Goal: Register for event/course

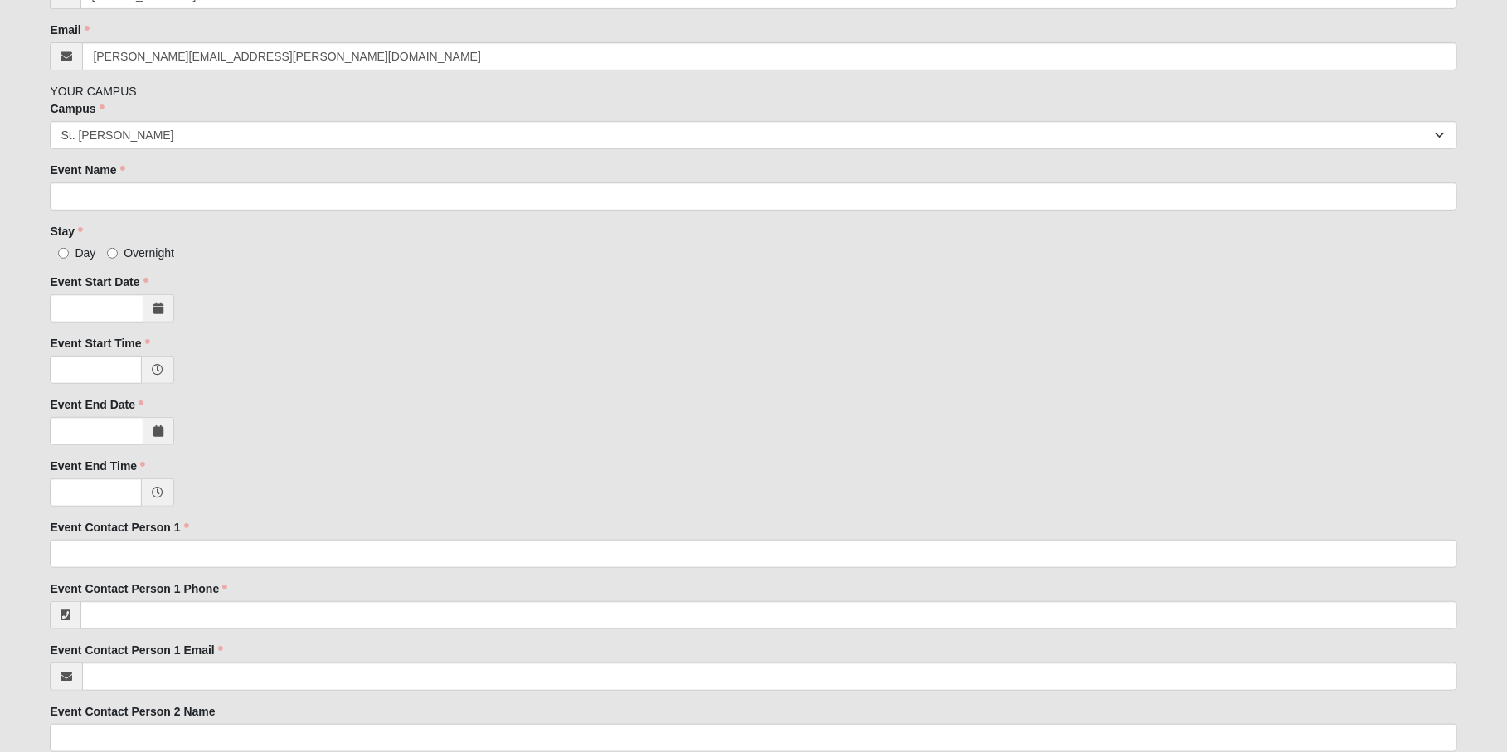
scroll to position [349, 0]
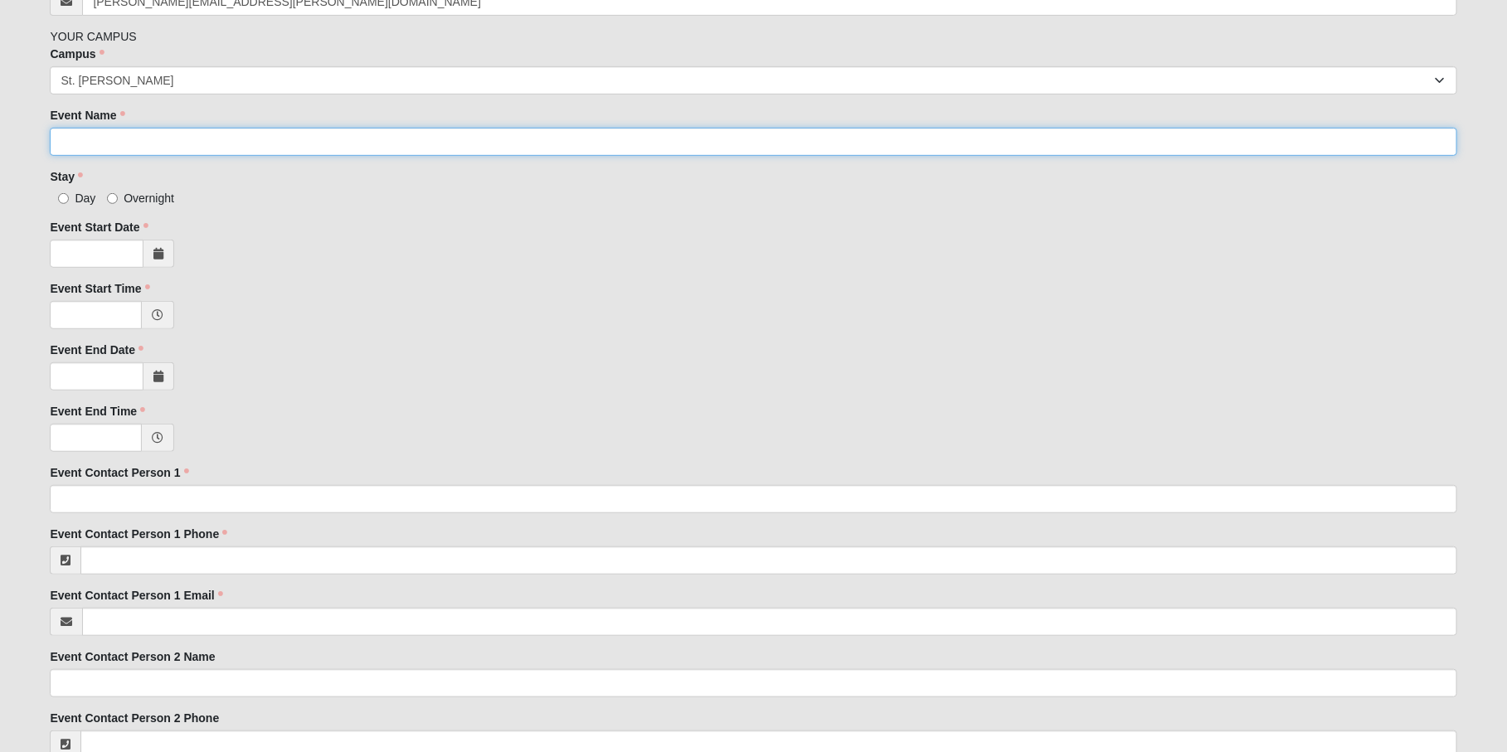
click at [155, 148] on input "Event Name" at bounding box center [753, 142] width 1406 height 28
type input "Acts29 Large [DEMOGRAPHIC_DATA] Cohort"
click at [112, 198] on input "Overnight" at bounding box center [112, 198] width 11 height 11
radio input "true"
click at [160, 248] on icon at bounding box center [158, 254] width 10 height 12
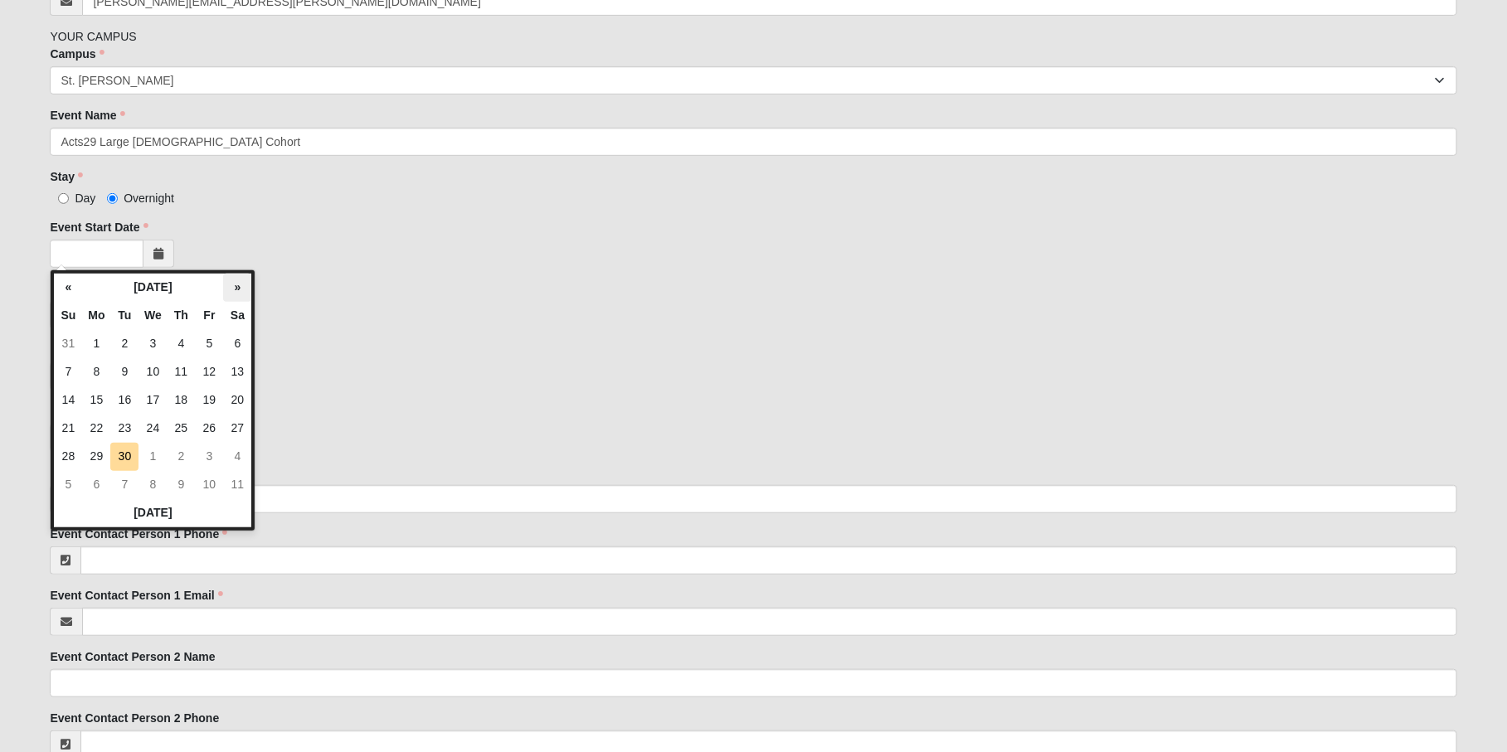
click at [238, 283] on th "»" at bounding box center [237, 288] width 28 height 28
click at [94, 426] on td "17" at bounding box center [96, 429] width 28 height 28
type input "[DATE]"
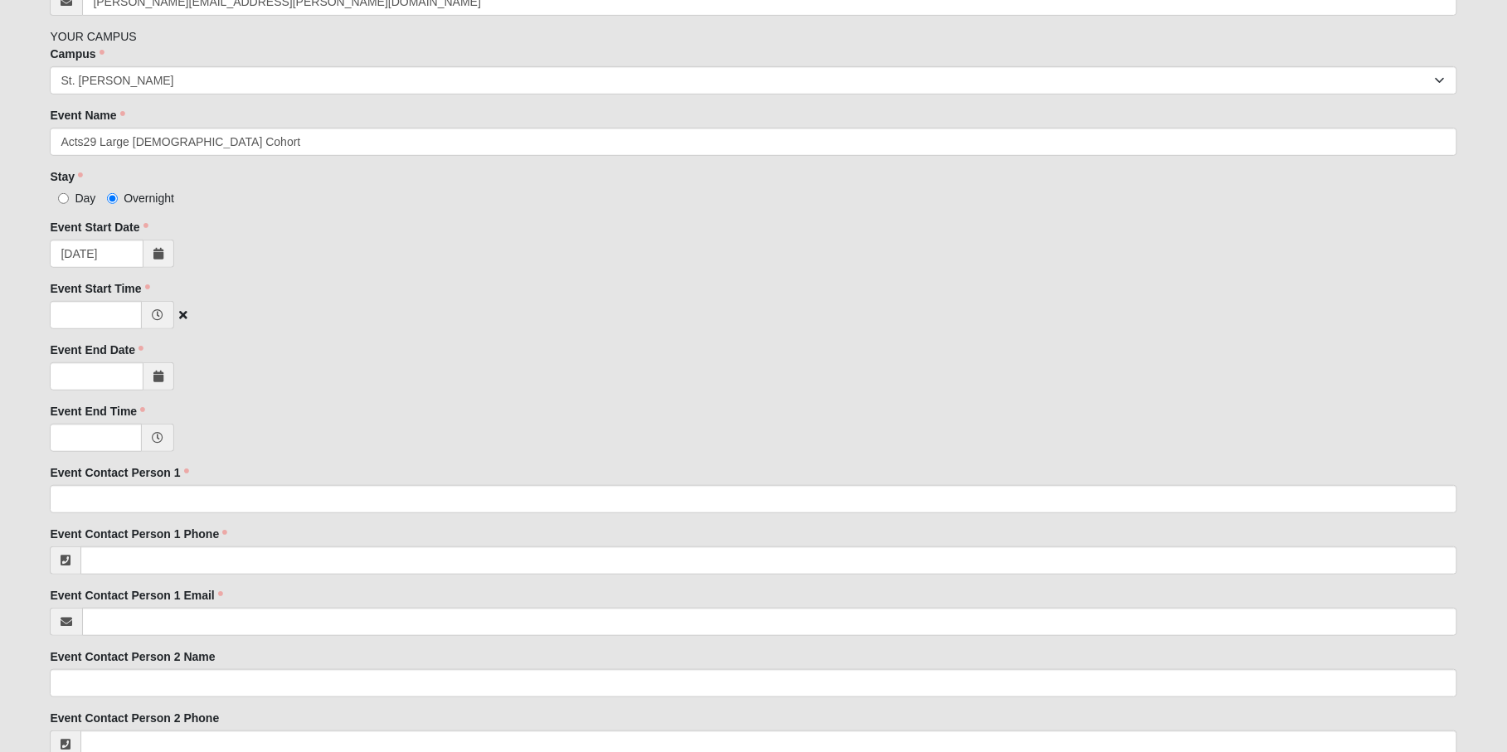
click at [163, 316] on icon at bounding box center [158, 315] width 12 height 12
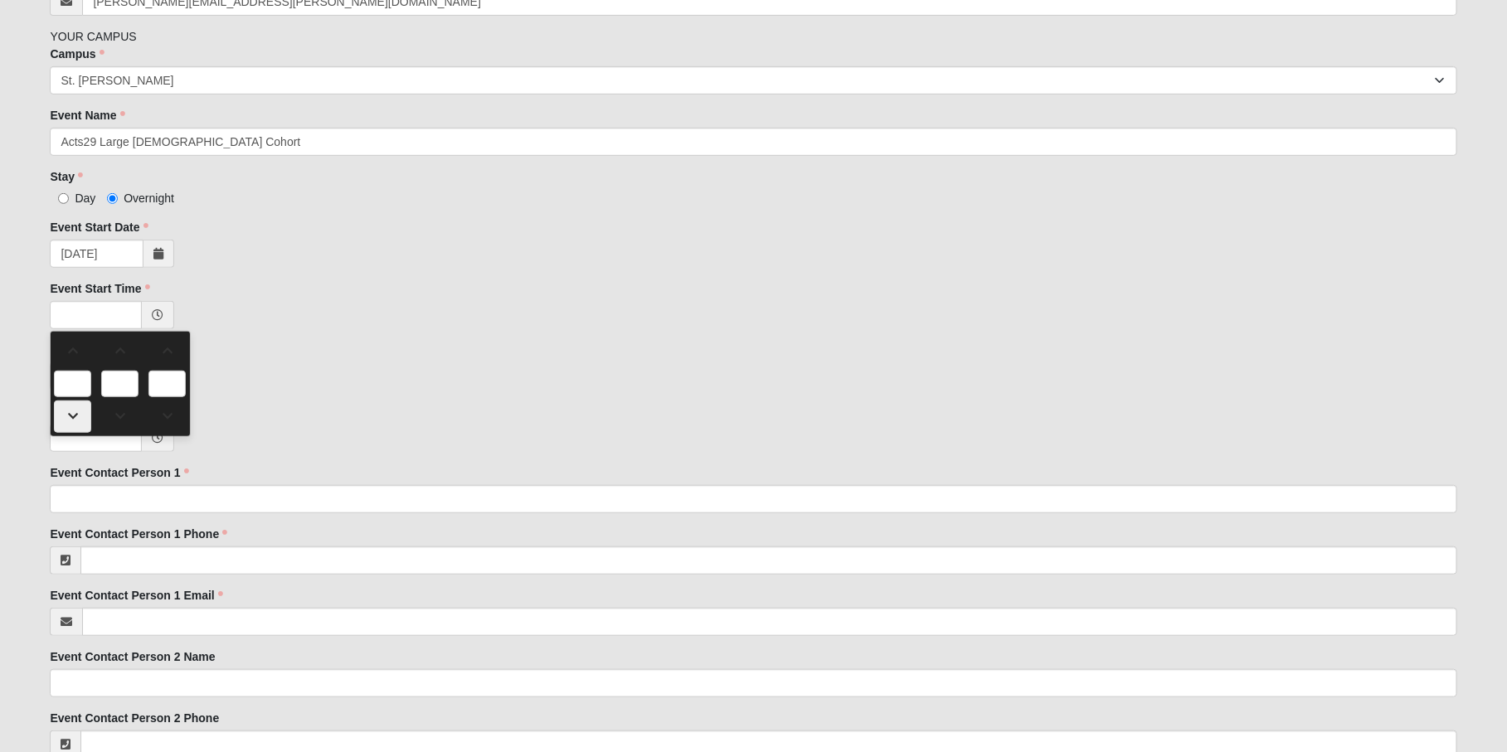
click at [70, 412] on span at bounding box center [73, 416] width 36 height 12
type input "11:00 PM"
type input "11"
type input "00"
type input "PM"
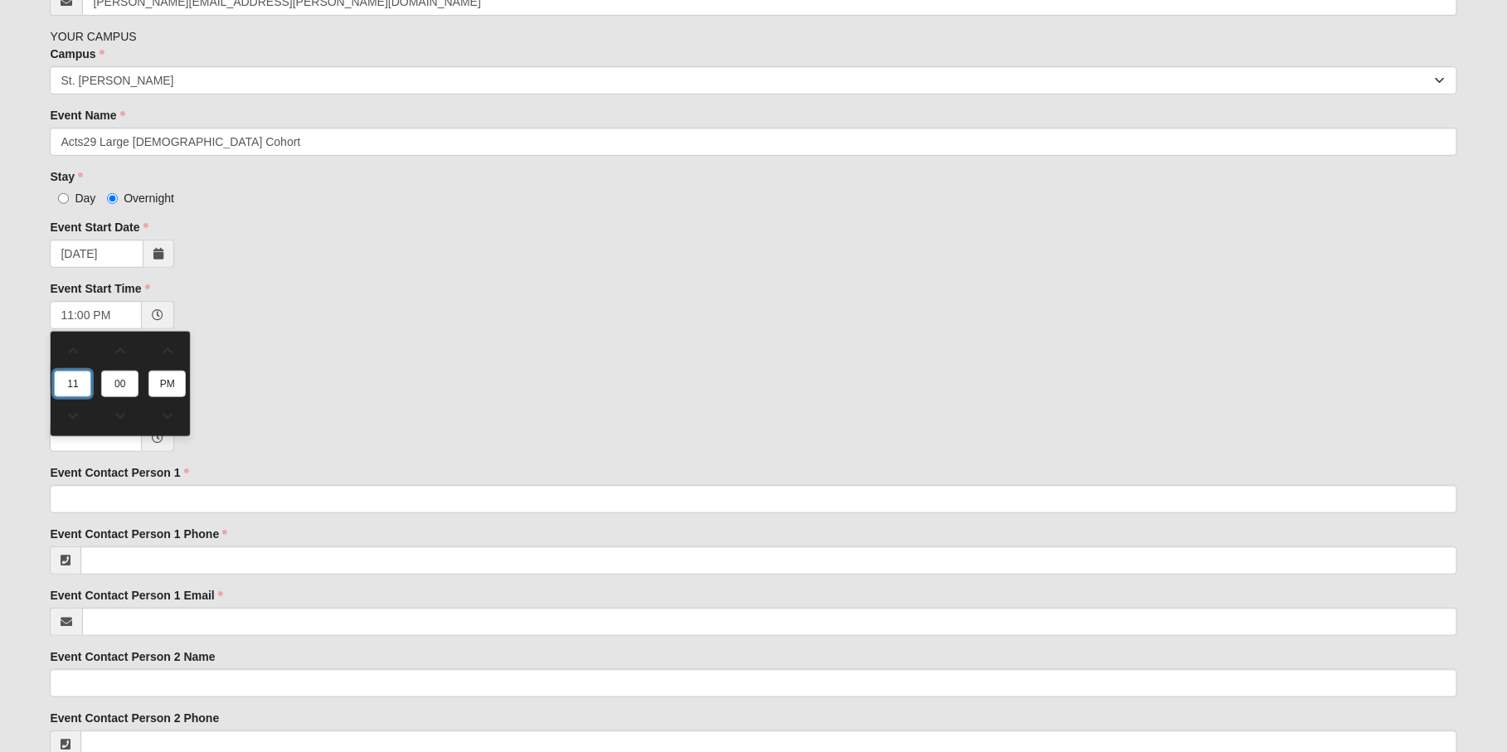
click at [72, 382] on input "11" at bounding box center [72, 384] width 37 height 27
type input "3"
type input "3:00 PM"
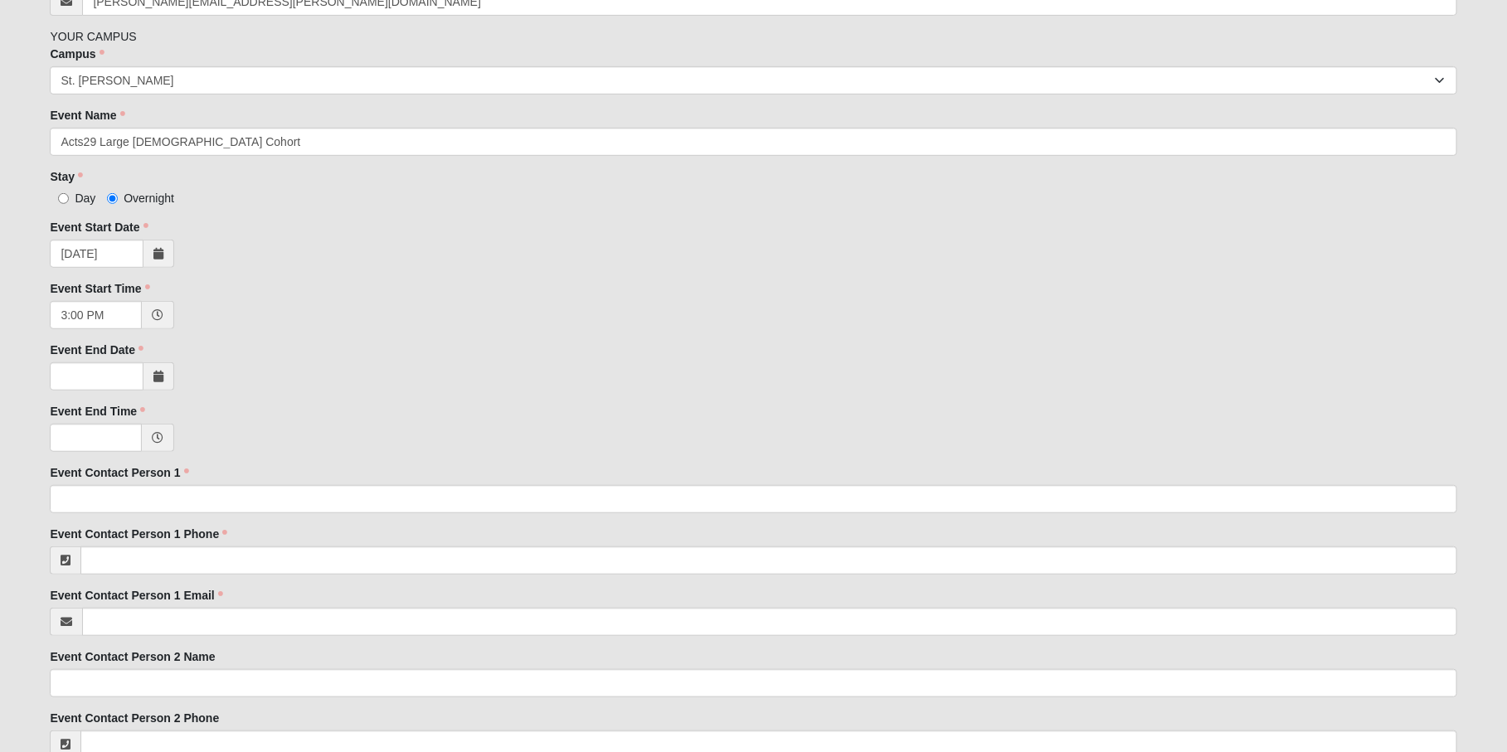
click at [313, 348] on div "Event End Date Event End Date is required." at bounding box center [753, 366] width 1406 height 49
click at [161, 381] on icon at bounding box center [158, 377] width 10 height 12
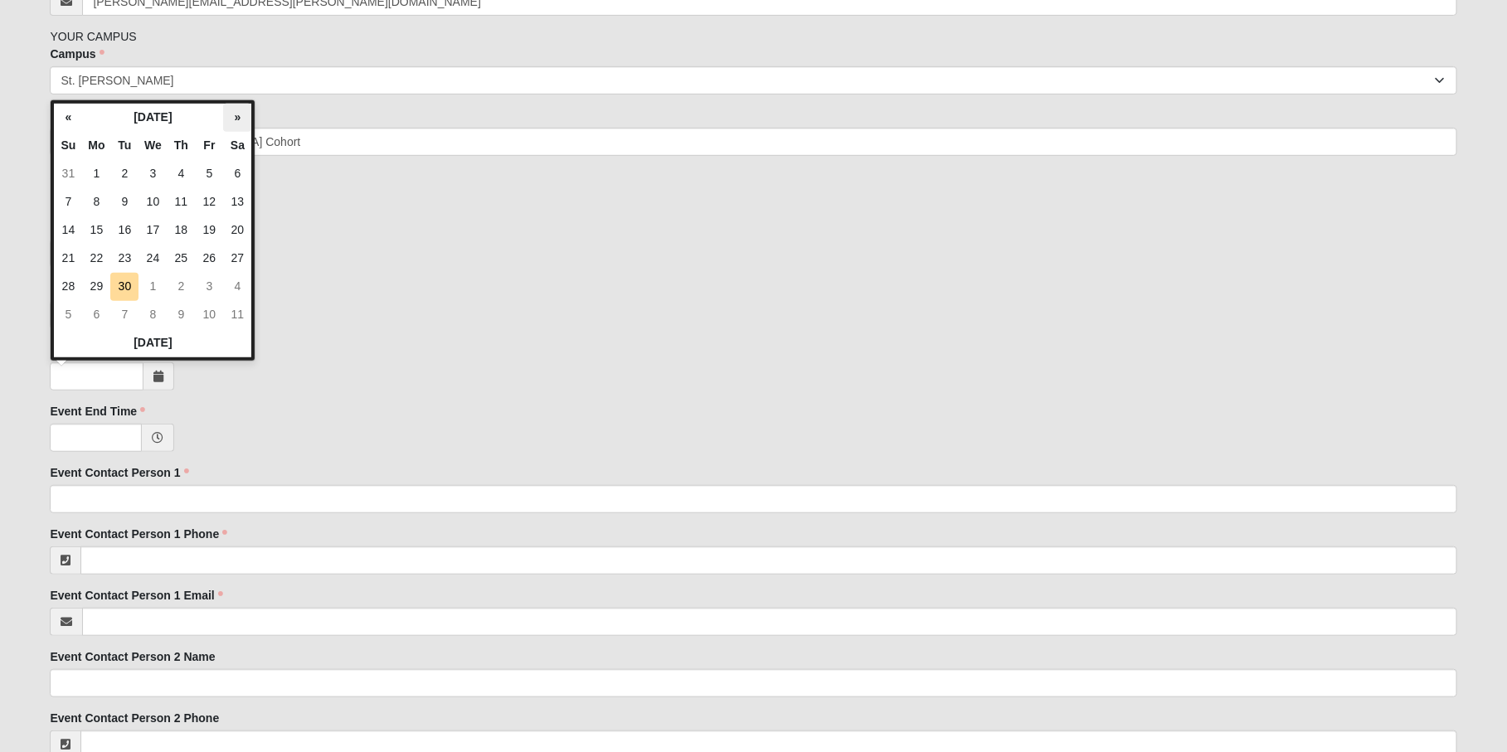
click at [230, 115] on th "»" at bounding box center [237, 118] width 28 height 28
click at [206, 255] on td "21" at bounding box center [209, 259] width 28 height 28
type input "[DATE]"
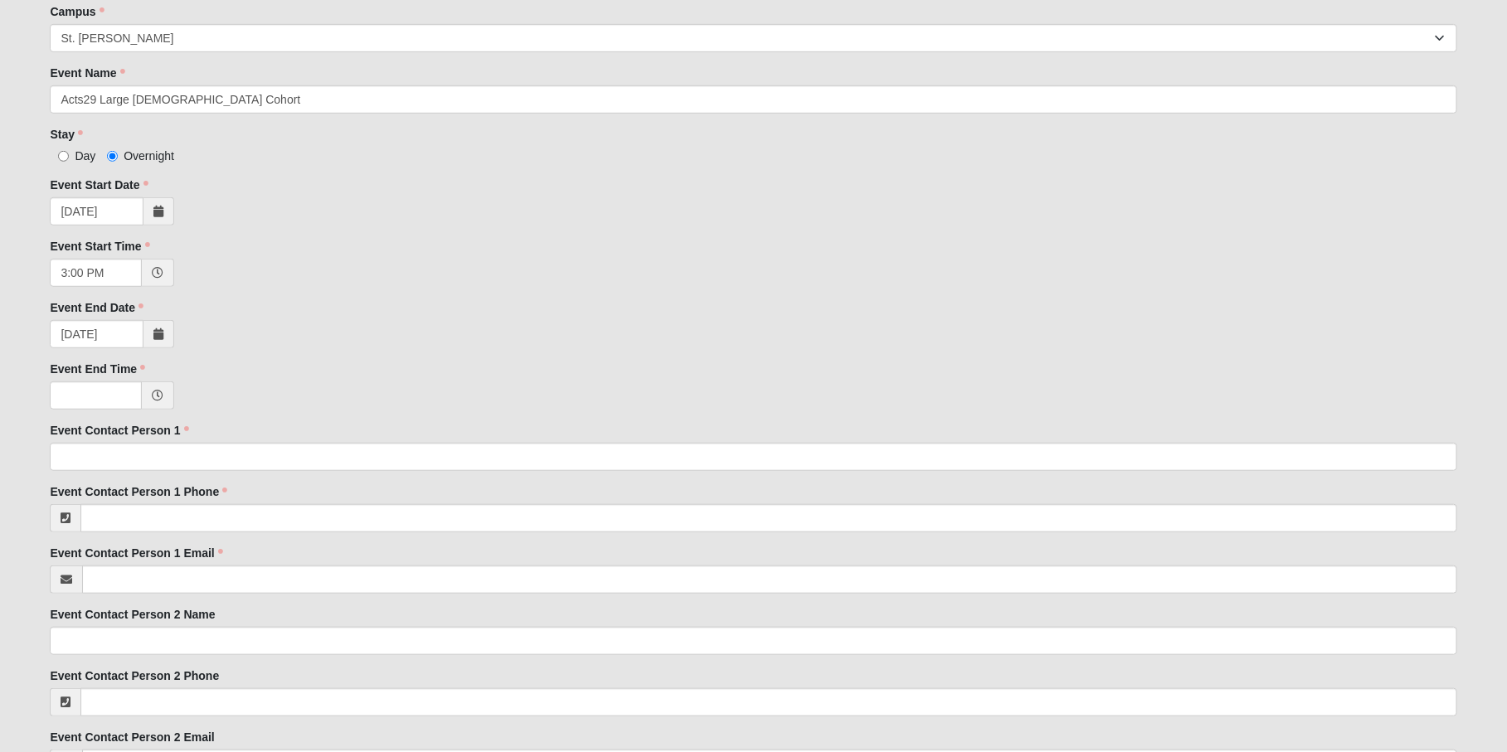
scroll to position [396, 0]
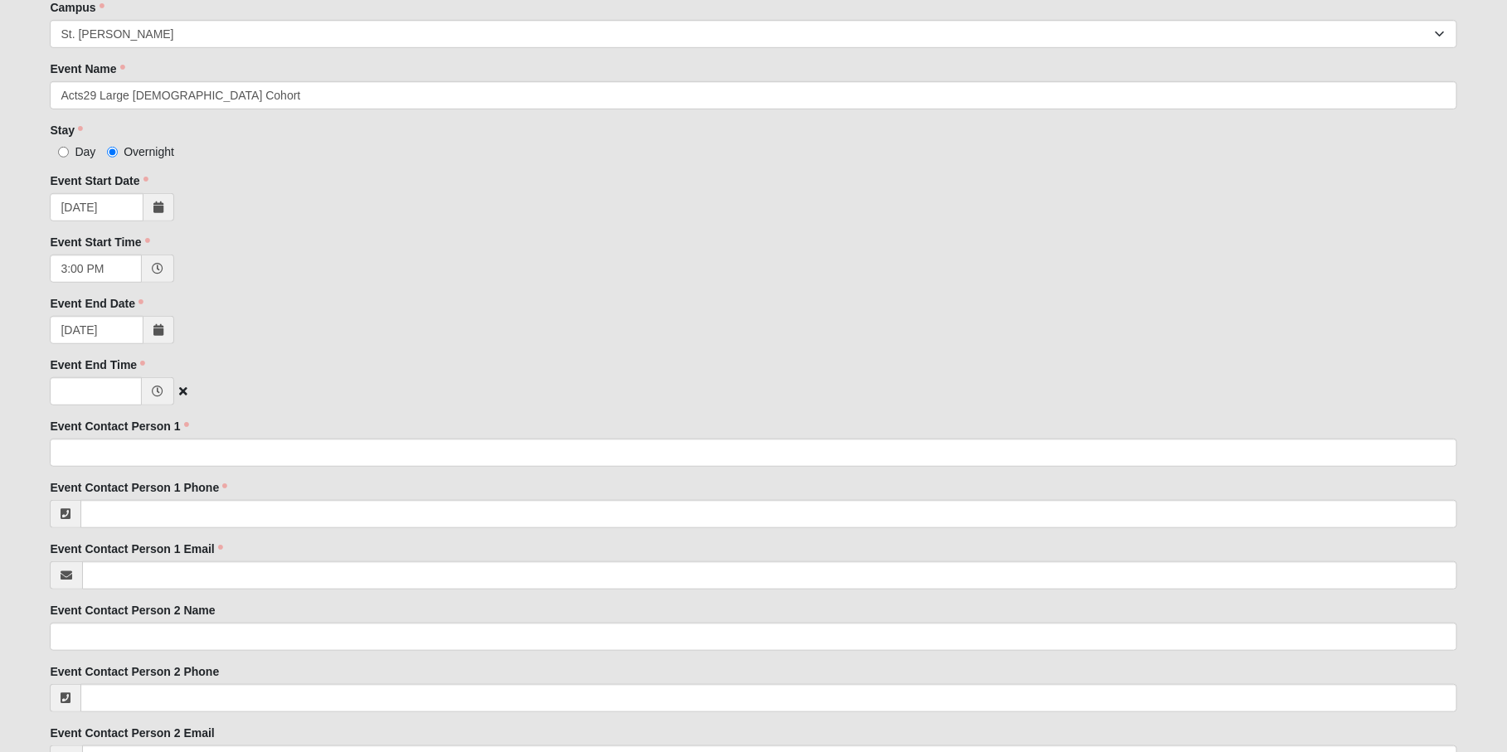
click at [159, 391] on icon at bounding box center [158, 392] width 12 height 12
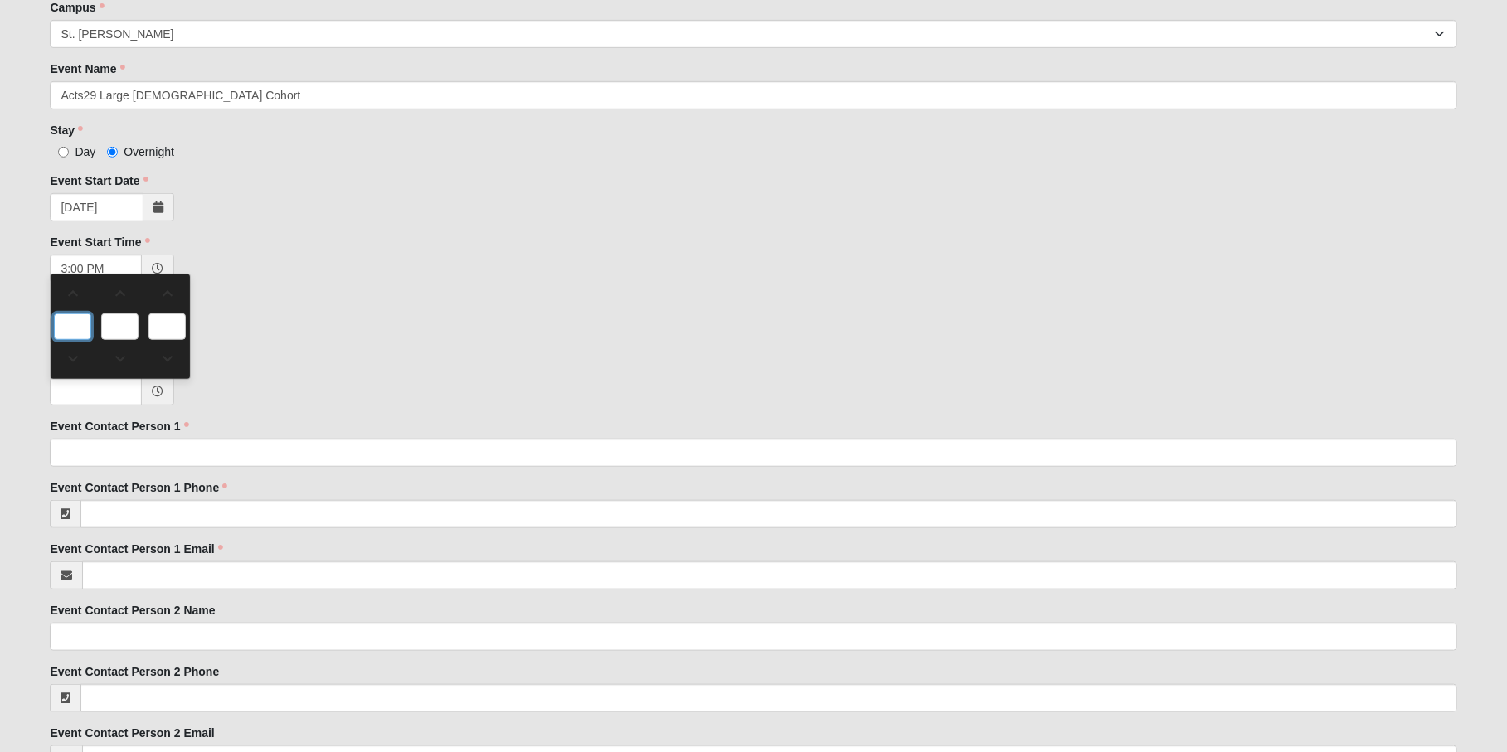
click at [66, 328] on input "text" at bounding box center [72, 326] width 37 height 27
type input "0:00 AM"
type input "0"
type input "00"
type input "AM"
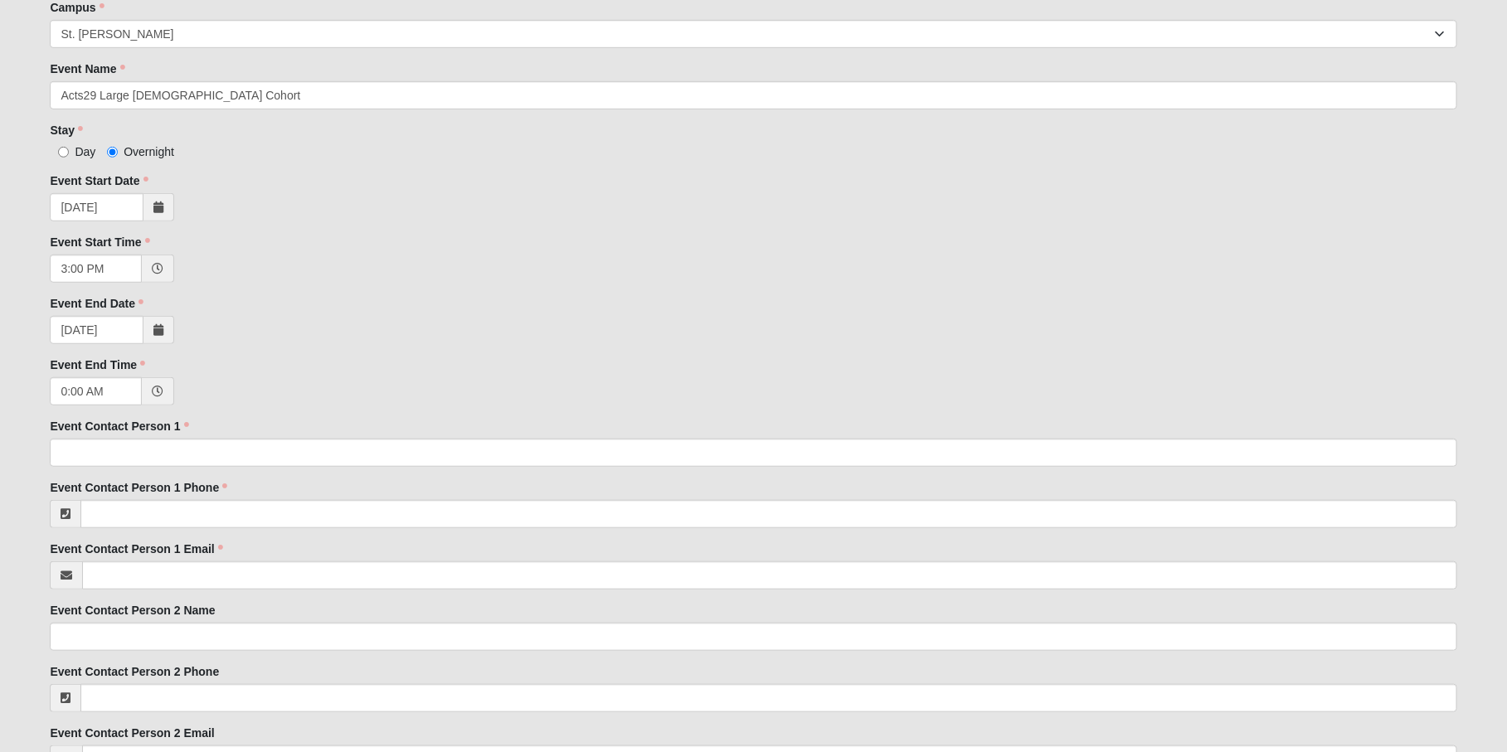
click at [345, 284] on div "Family Member to Register First Name Becca First Name is required. Last Name [P…" at bounding box center [753, 611] width 1406 height 1627
click at [101, 394] on input "0:00 AM" at bounding box center [96, 391] width 92 height 28
click at [90, 386] on input "1:00 AM" at bounding box center [96, 391] width 92 height 28
click at [96, 393] on input "1:00 AM" at bounding box center [96, 391] width 92 height 28
type input "1:00 PM"
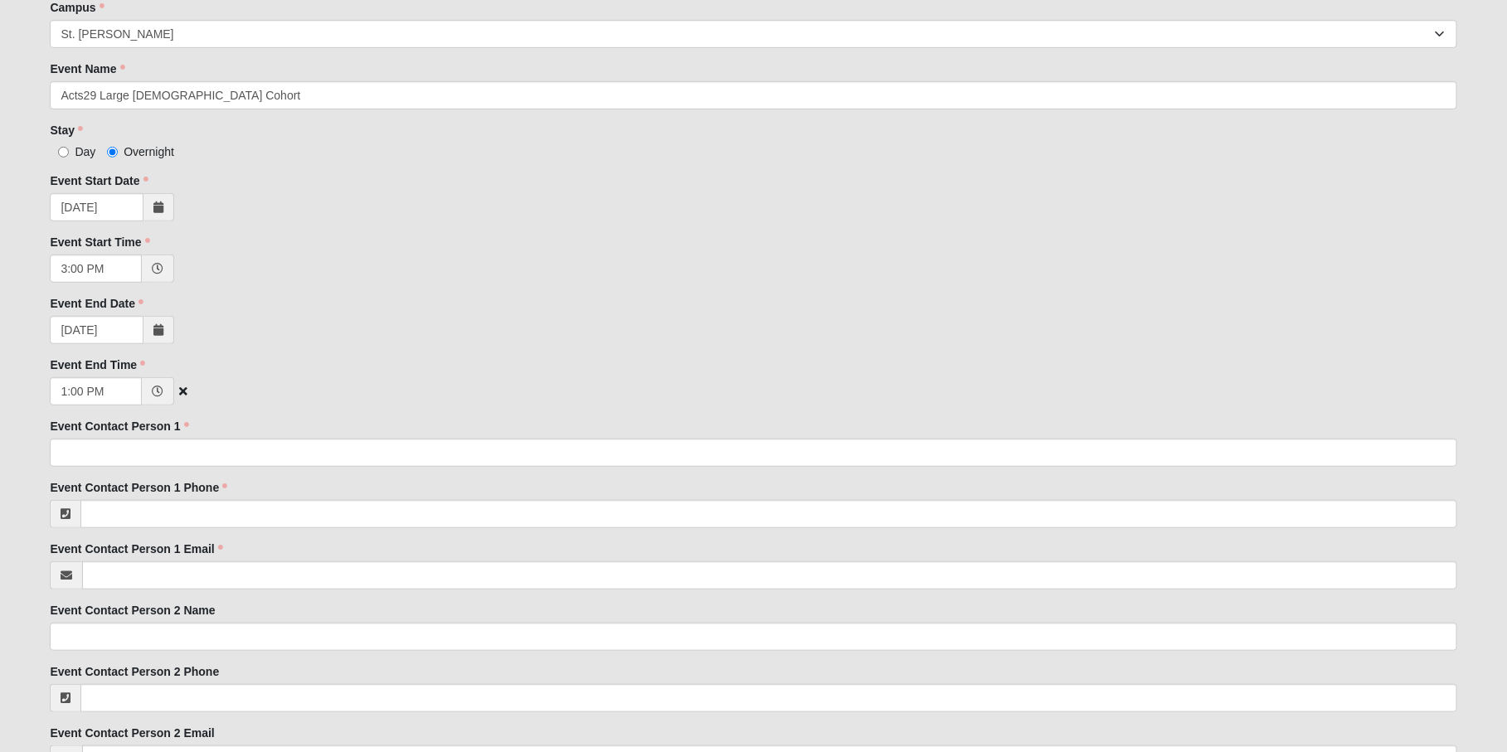
click at [282, 400] on div "1:00 PM" at bounding box center [753, 391] width 1406 height 28
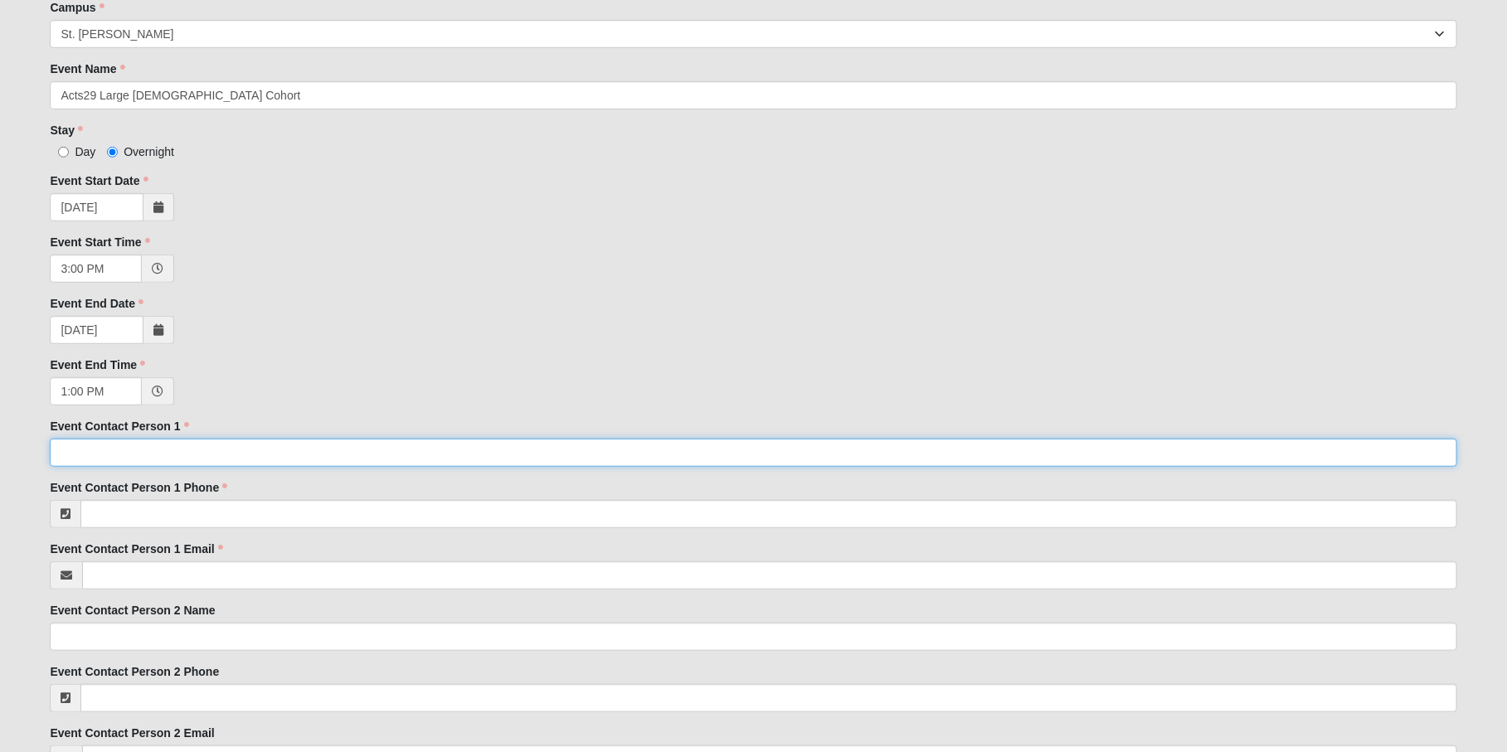
click at [235, 444] on input "Event Contact Person 1" at bounding box center [753, 453] width 1406 height 28
type input "[PERSON_NAME]"
type input "6018311948"
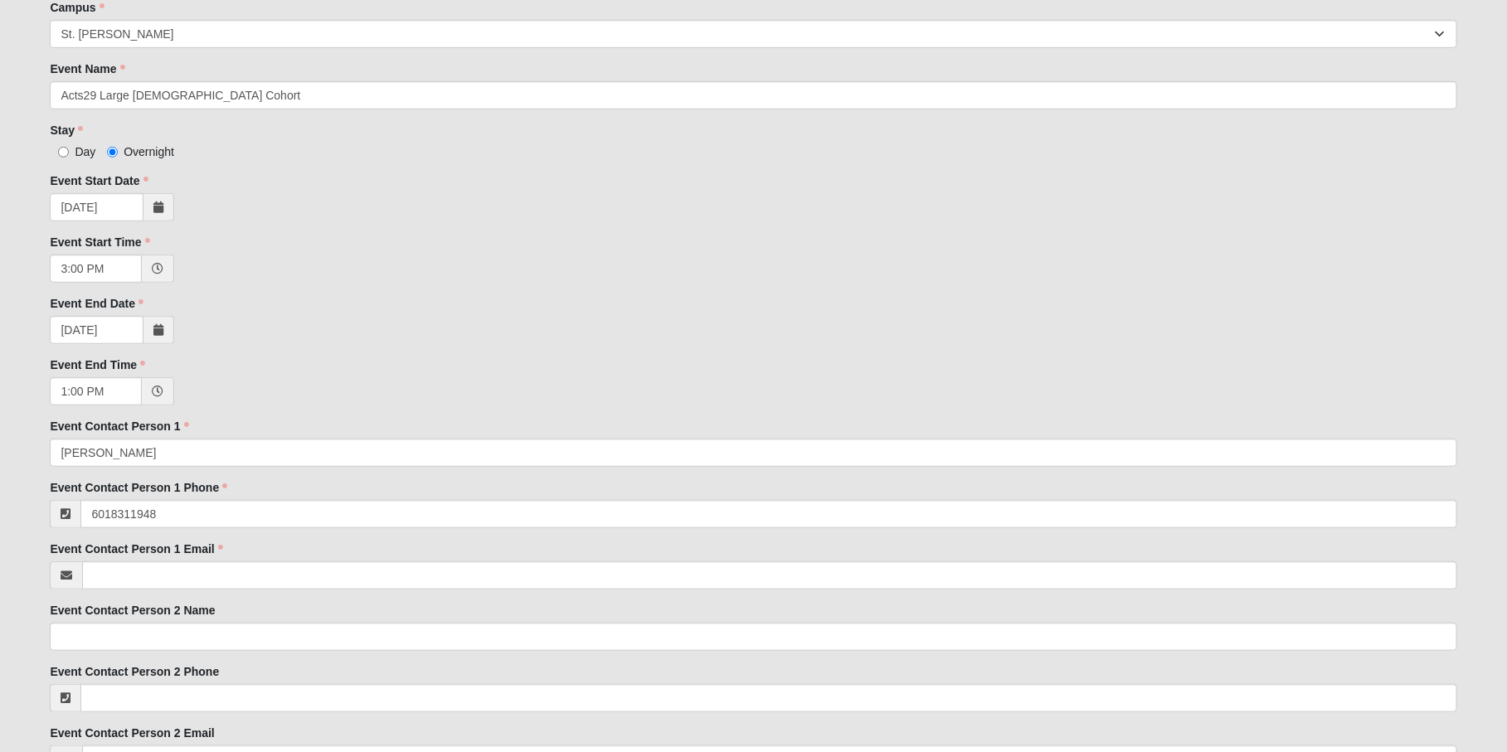
type input "[PERSON_NAME][EMAIL_ADDRESS][PERSON_NAME][DOMAIN_NAME]"
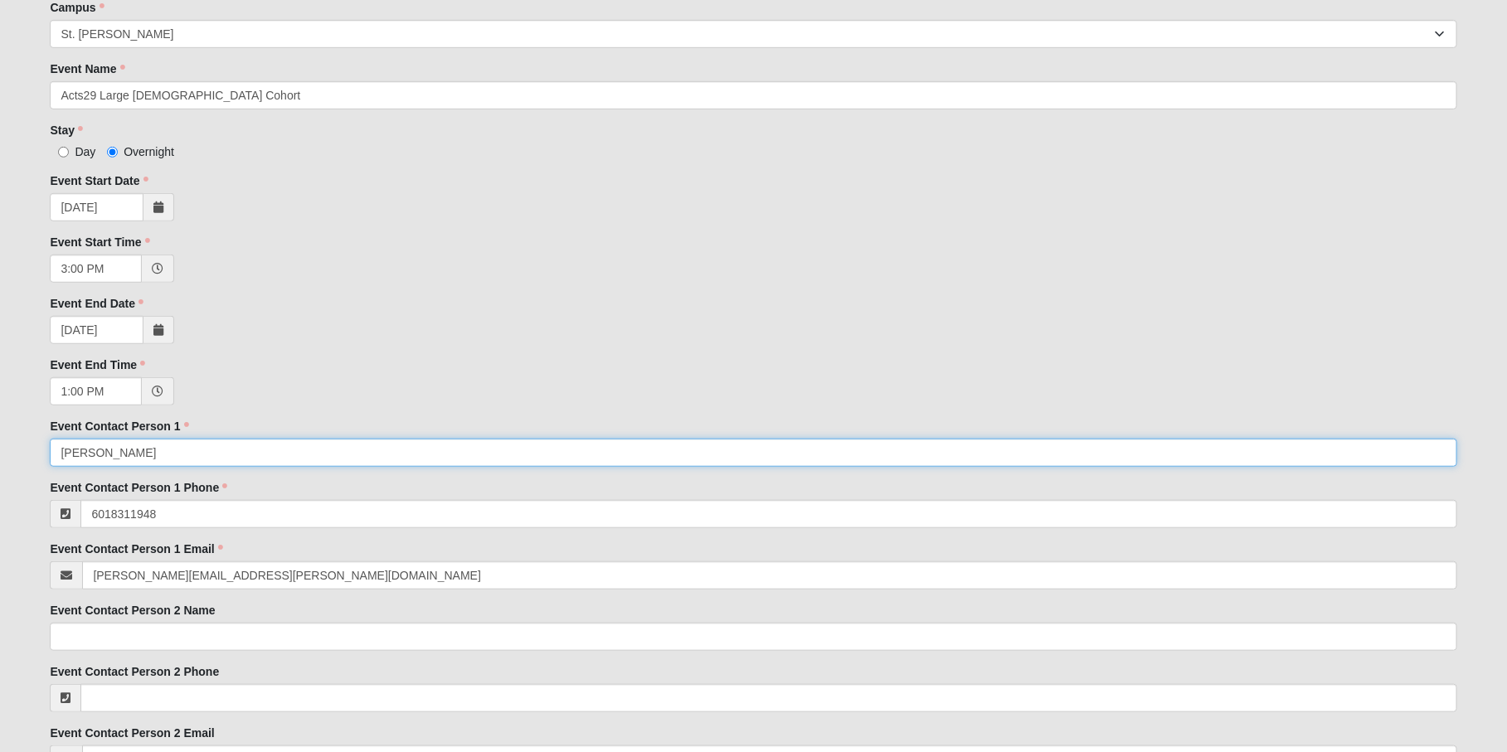
type input "[PHONE_NUMBER]"
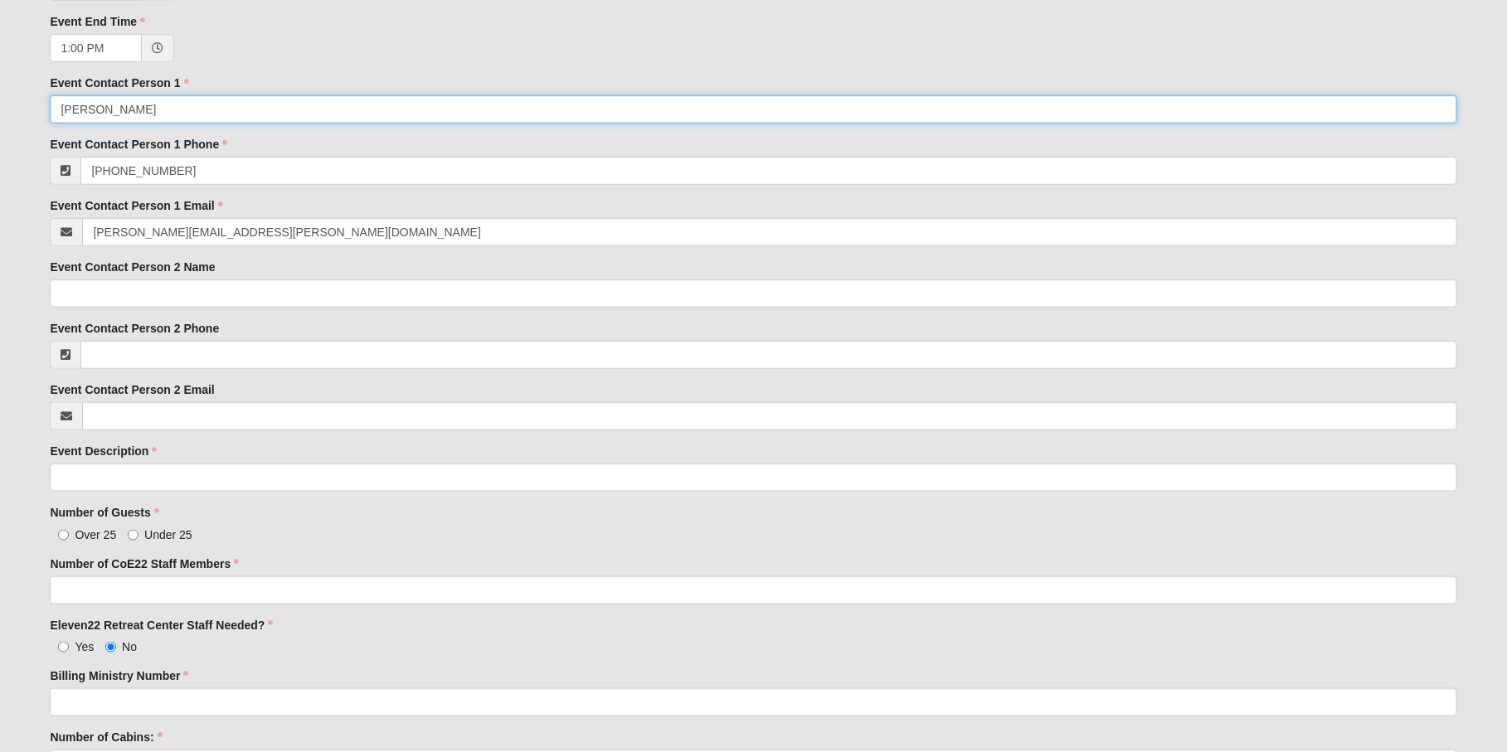
scroll to position [792, 0]
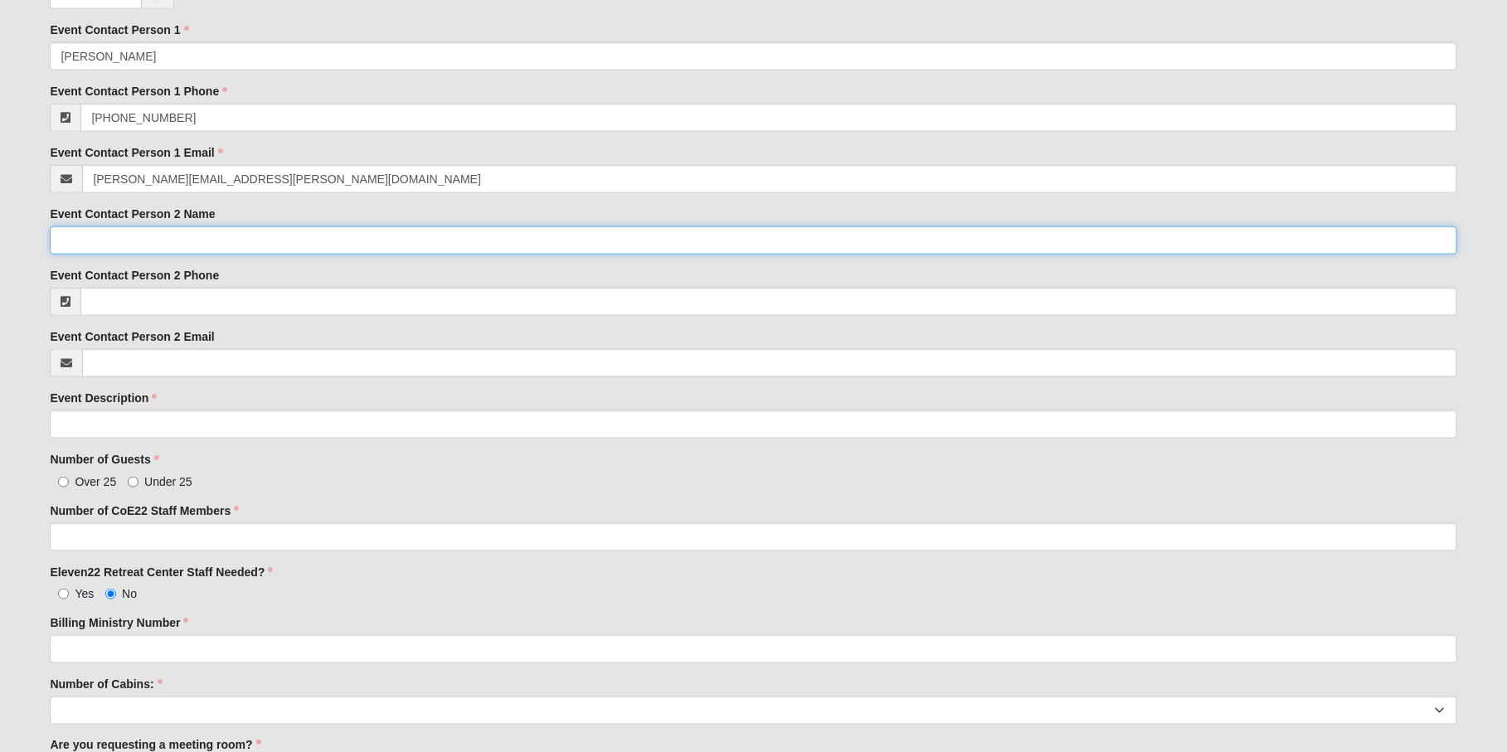
click at [138, 238] on input "Event Contact Person 2 Name" at bounding box center [753, 240] width 1406 height 28
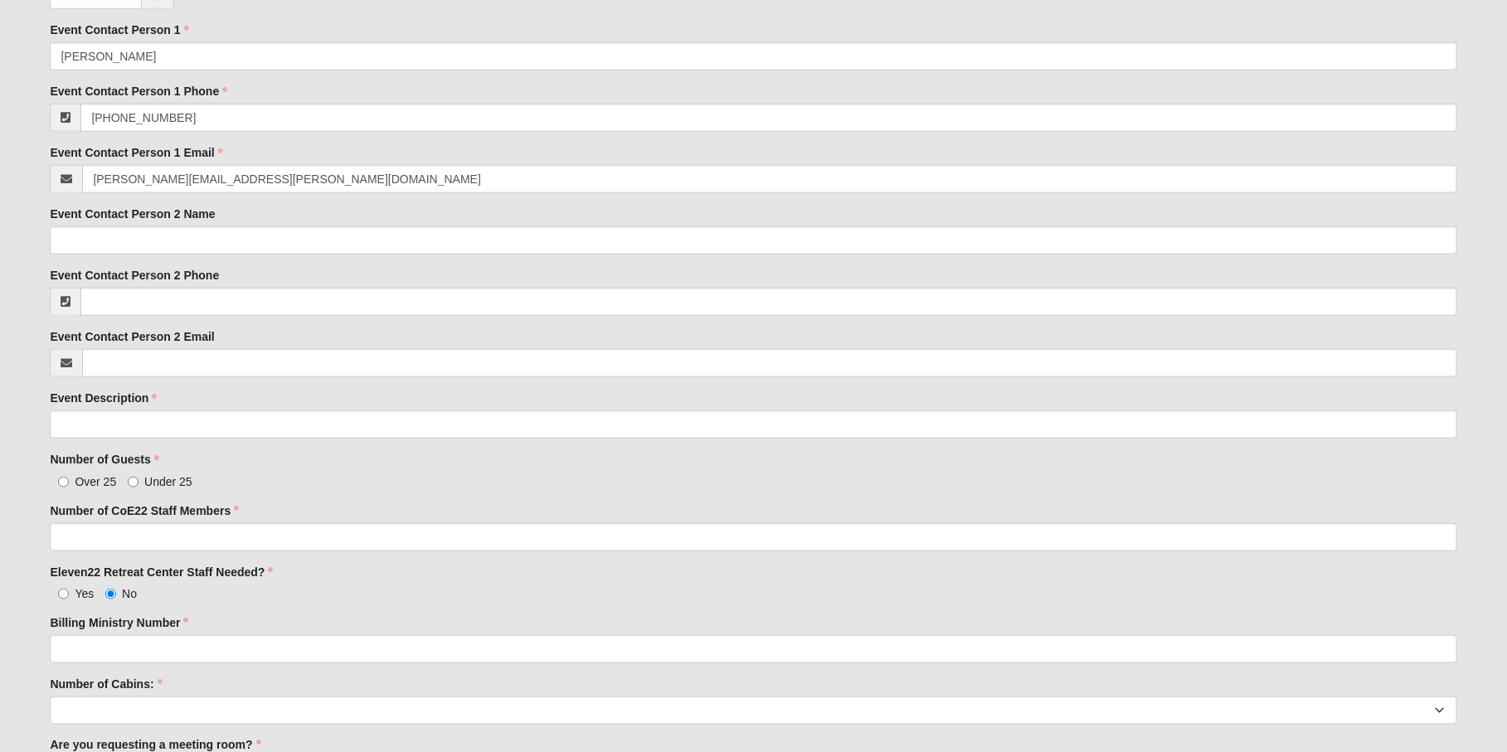
click at [355, 14] on div "Family Member to Register First Name Becca First Name is required. Last Name [P…" at bounding box center [753, 214] width 1406 height 1627
click at [82, 428] on input "Event Description" at bounding box center [753, 424] width 1406 height 28
type input "C"
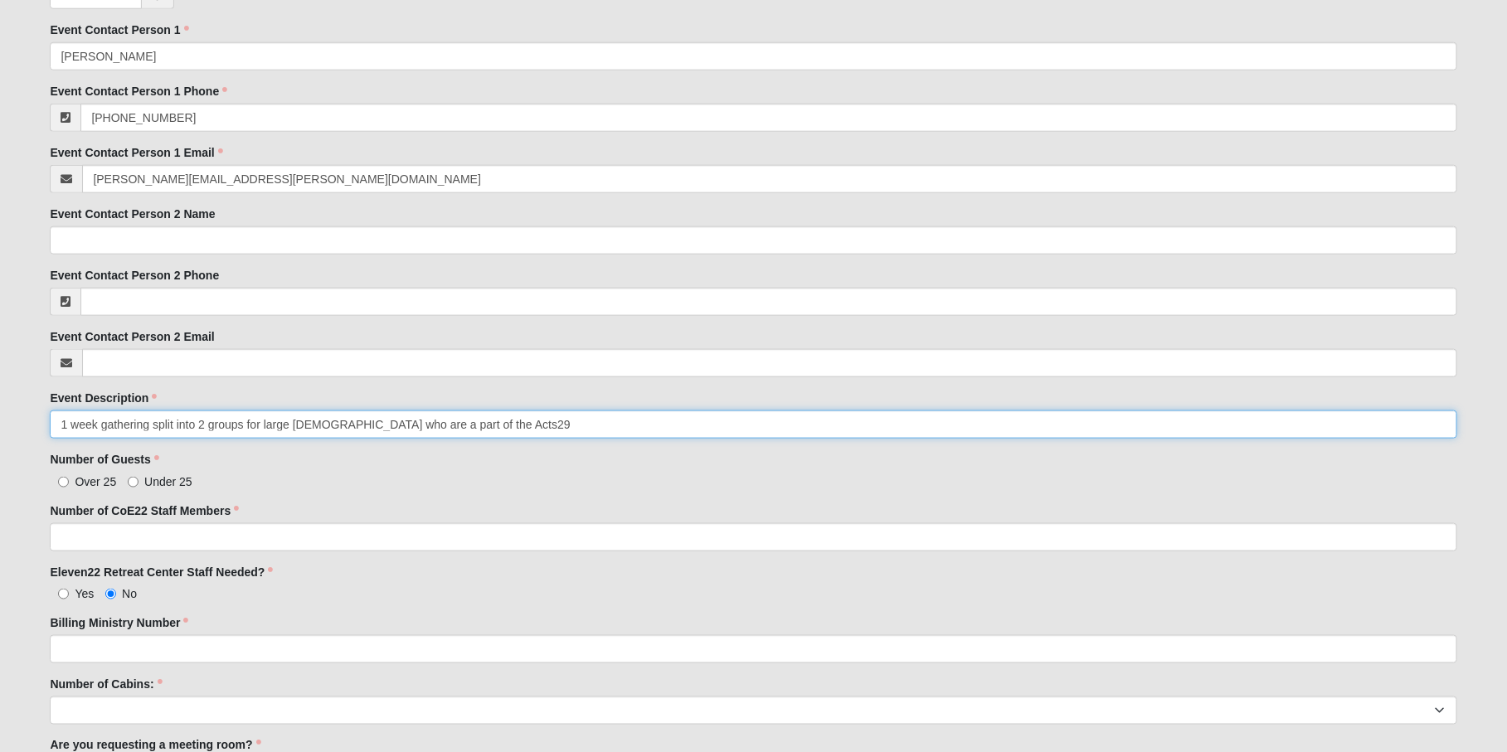
drag, startPoint x: 450, startPoint y: 424, endPoint x: 433, endPoint y: 423, distance: 17.4
click at [433, 423] on input "1 week gathering split into 2 groups for large [DEMOGRAPHIC_DATA] who are a par…" at bounding box center [753, 424] width 1406 height 28
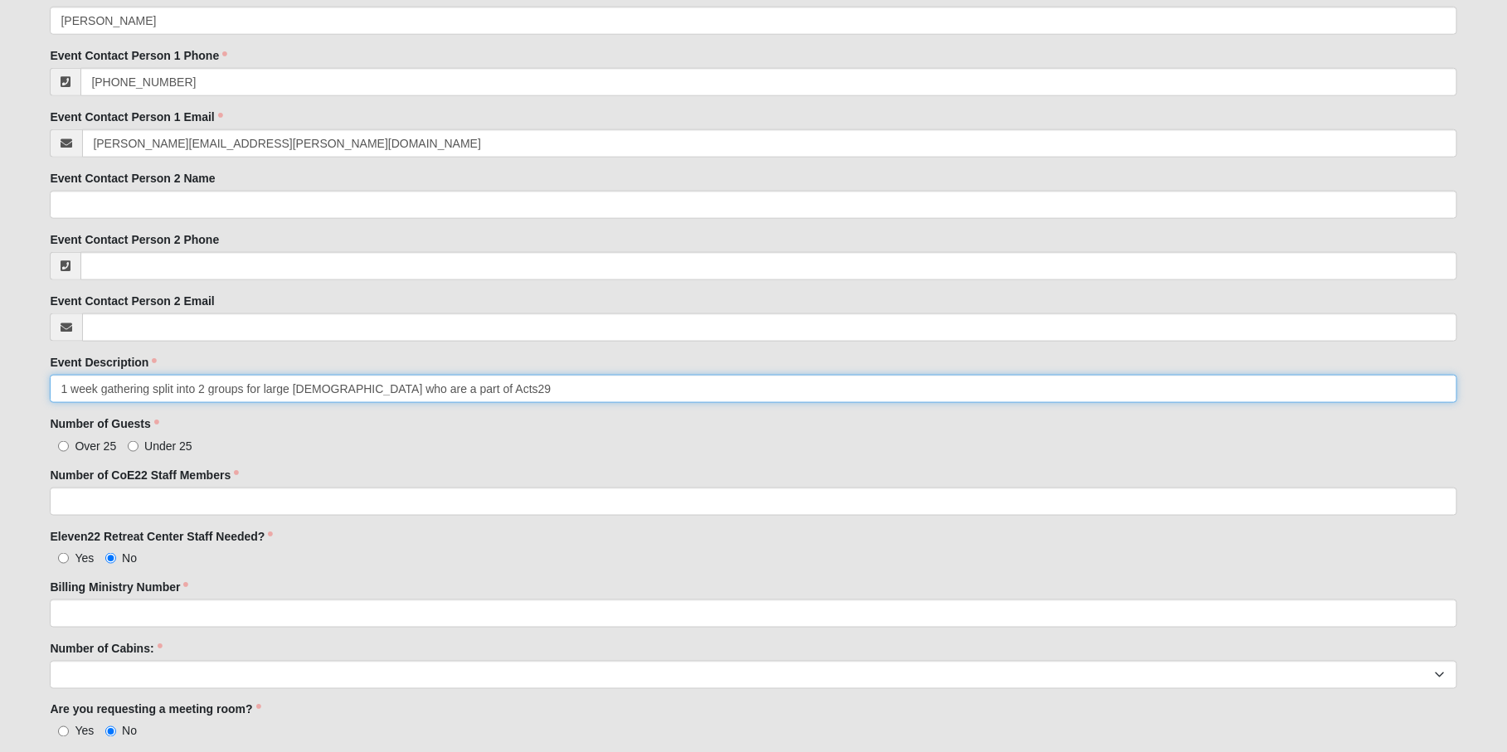
type input "1 week gathering split into 2 groups for large [DEMOGRAPHIC_DATA] who are a par…"
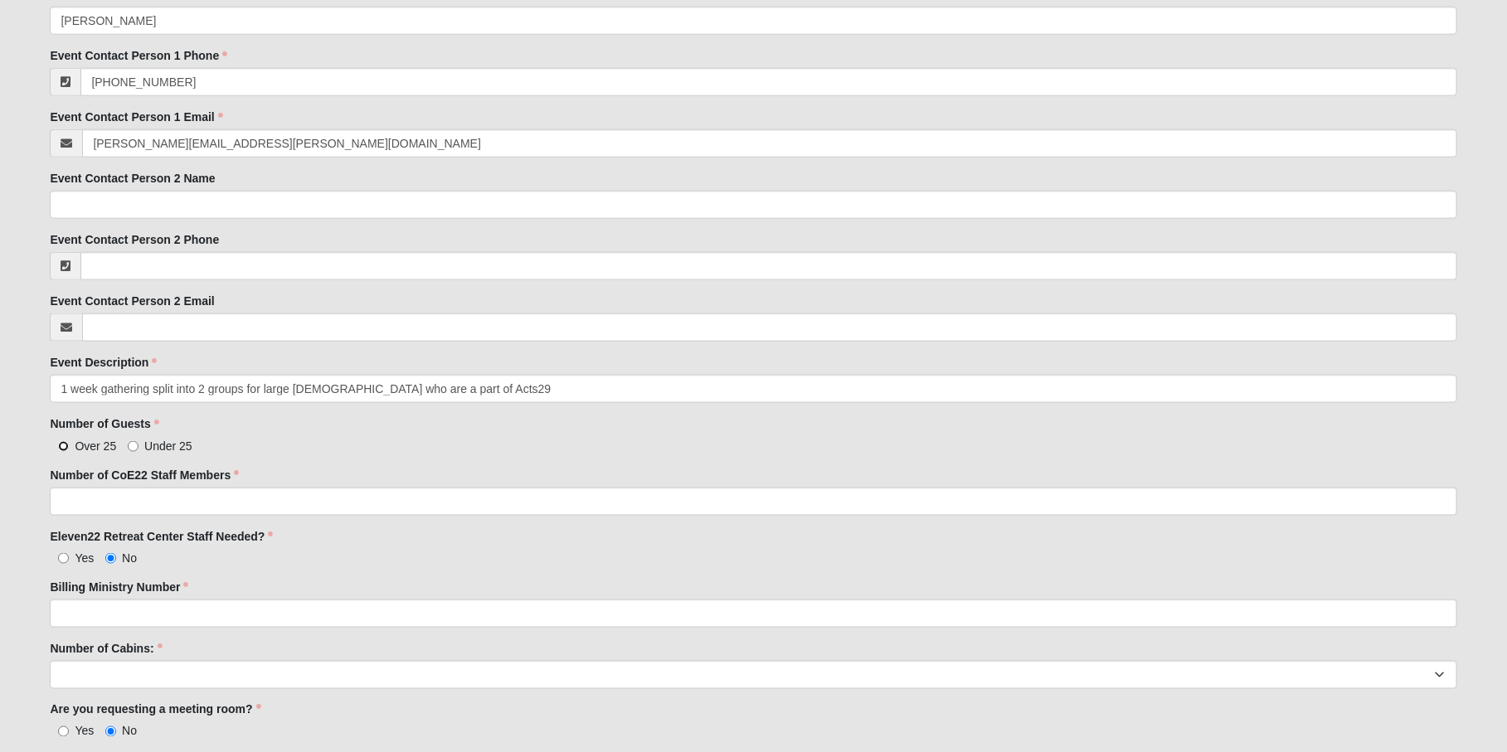
click at [61, 444] on input "Over 25" at bounding box center [63, 446] width 11 height 11
radio input "true"
click at [76, 488] on input "Number of CoE22 Staff Members" at bounding box center [753, 502] width 1406 height 28
type input "6"
click at [63, 561] on input "Yes" at bounding box center [63, 558] width 11 height 11
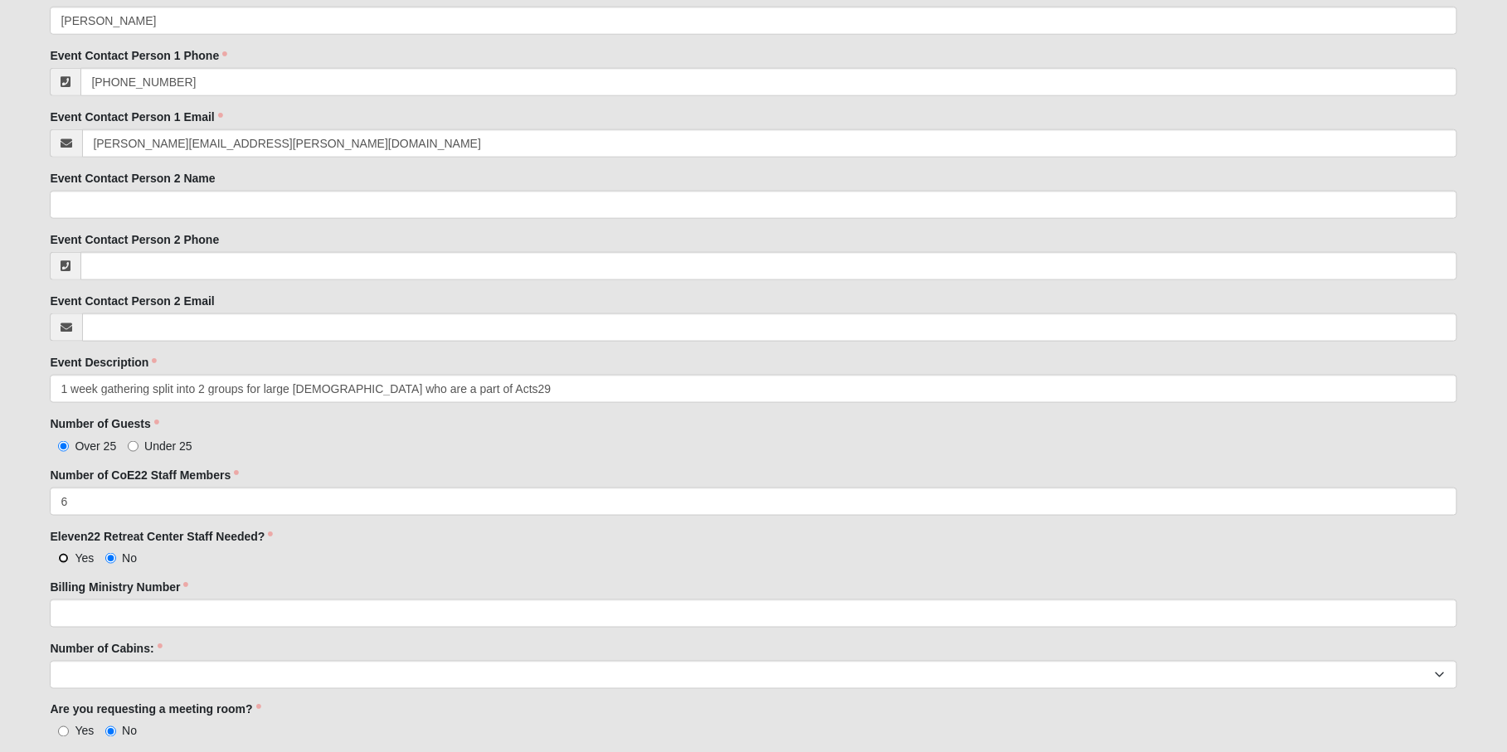
radio input "true"
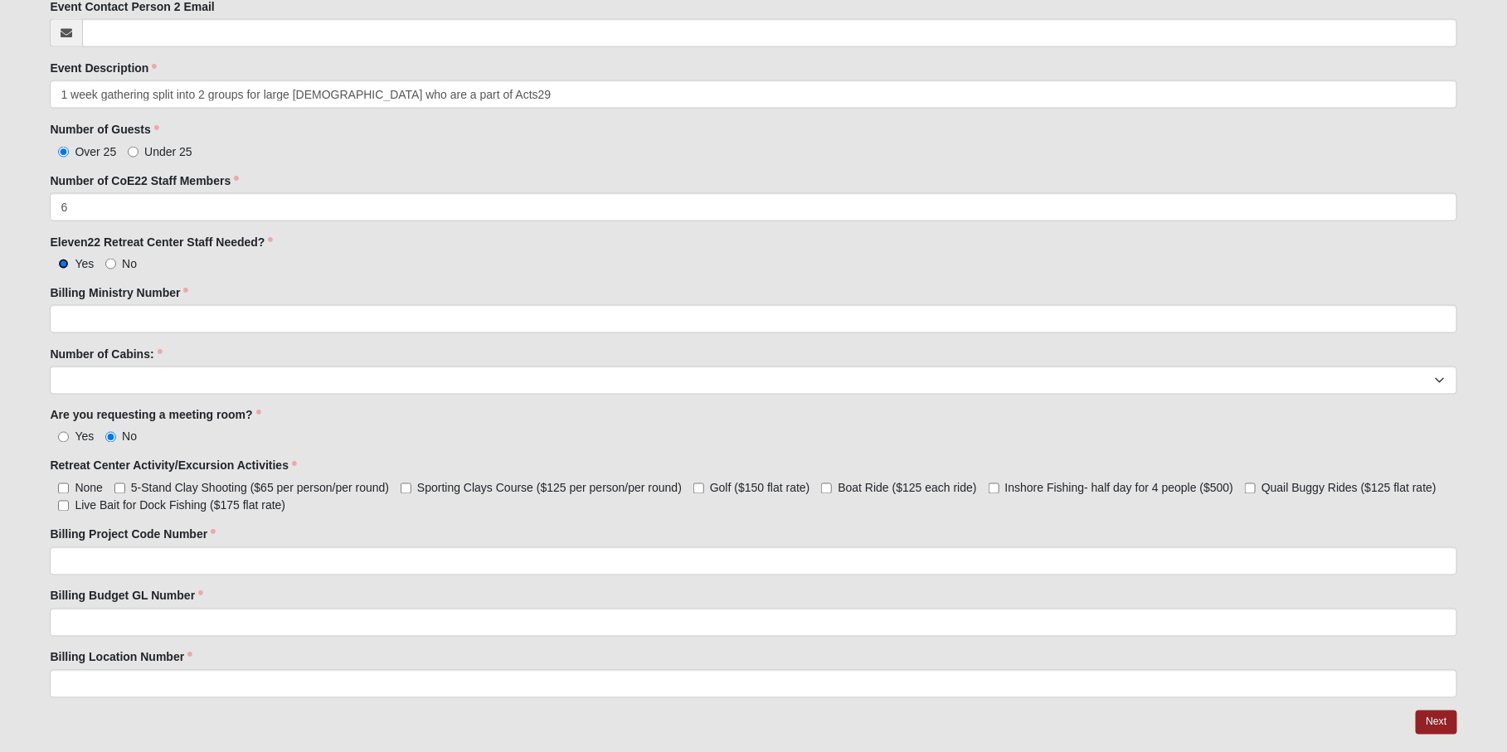
scroll to position [1173, 0]
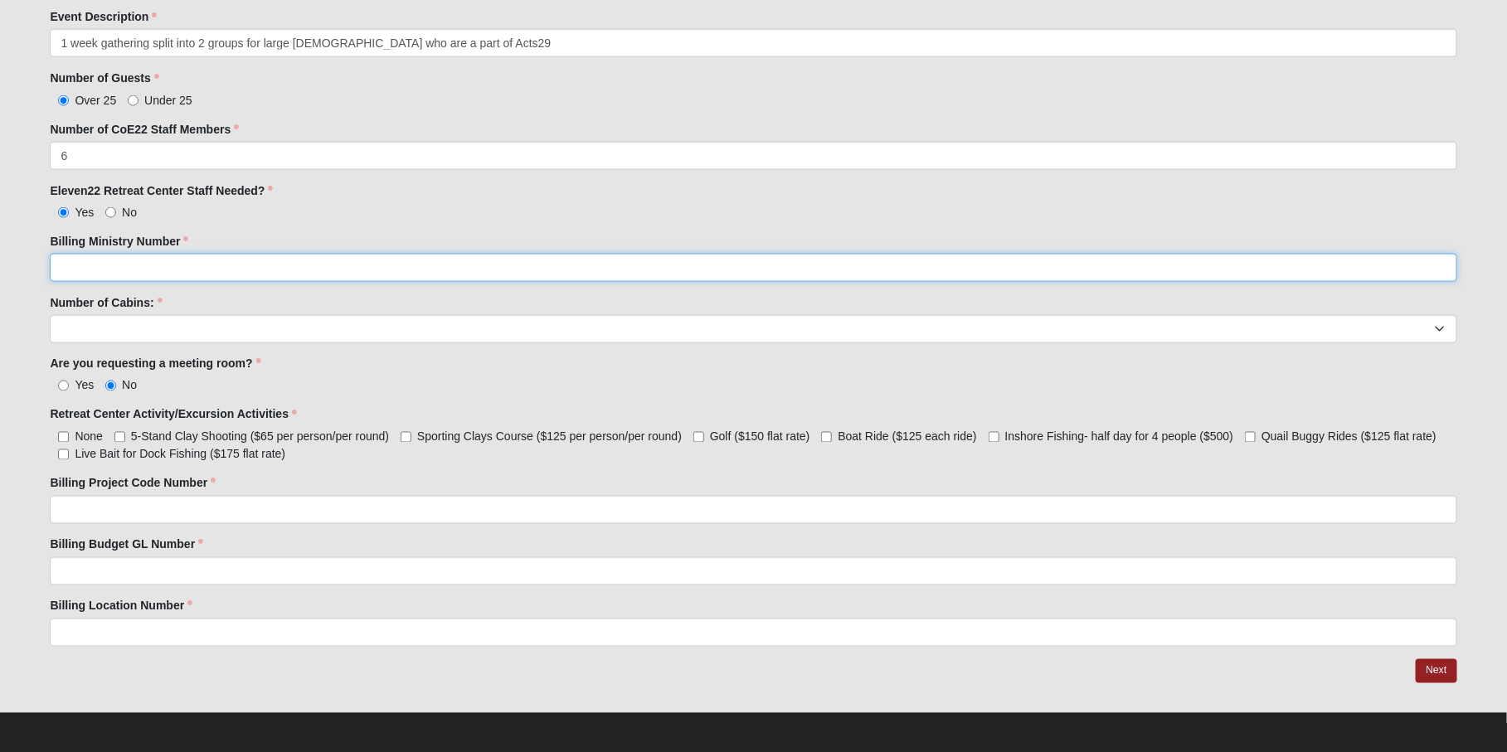
click at [139, 266] on input "Billing Ministry Number" at bounding box center [753, 268] width 1406 height 28
paste input "950/9701/80001/98"
type input "950/9701/80001/98"
click at [63, 382] on input "Yes" at bounding box center [63, 386] width 11 height 11
radio input "true"
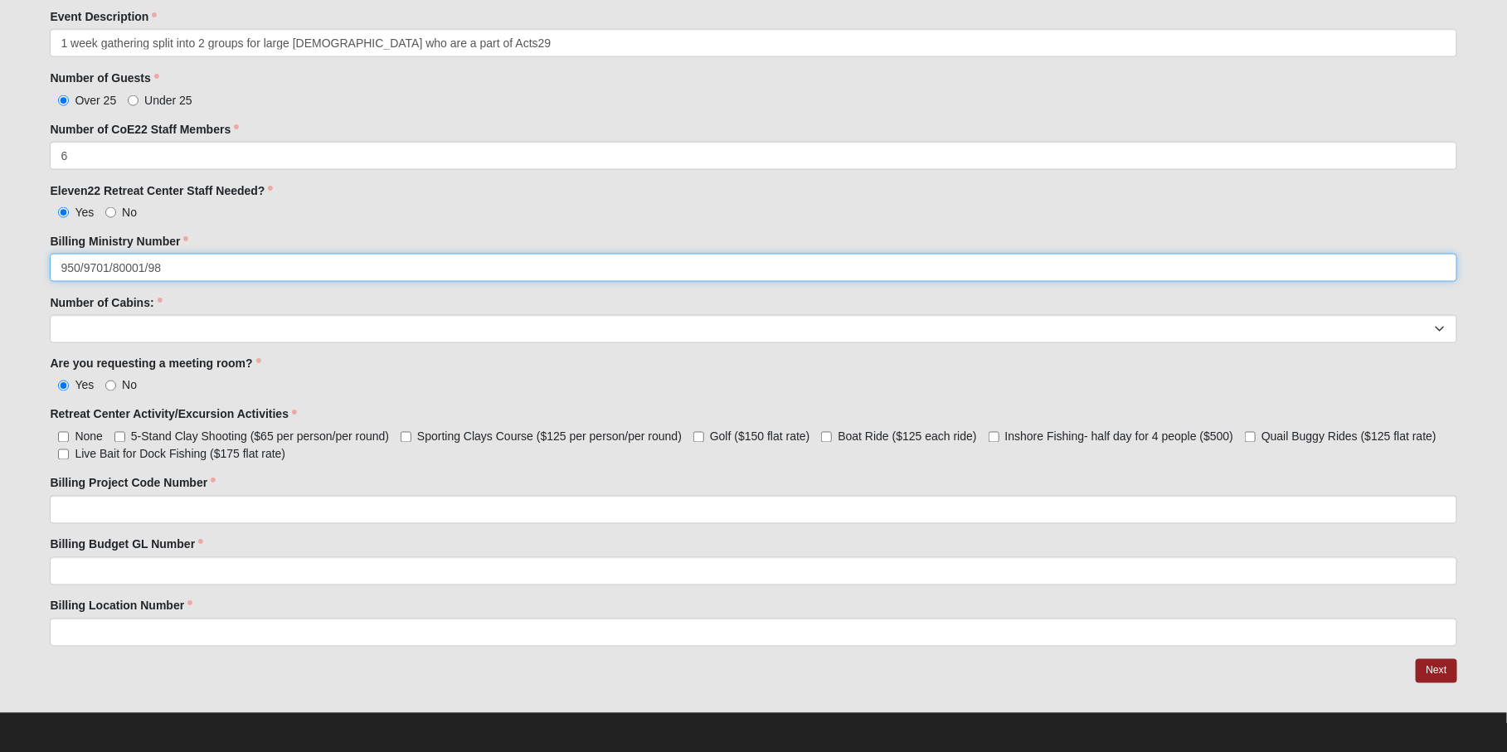
drag, startPoint x: 177, startPoint y: 265, endPoint x: 81, endPoint y: 269, distance: 95.4
click at [81, 269] on input "950/9701/80001/98" at bounding box center [753, 268] width 1406 height 28
type input "950"
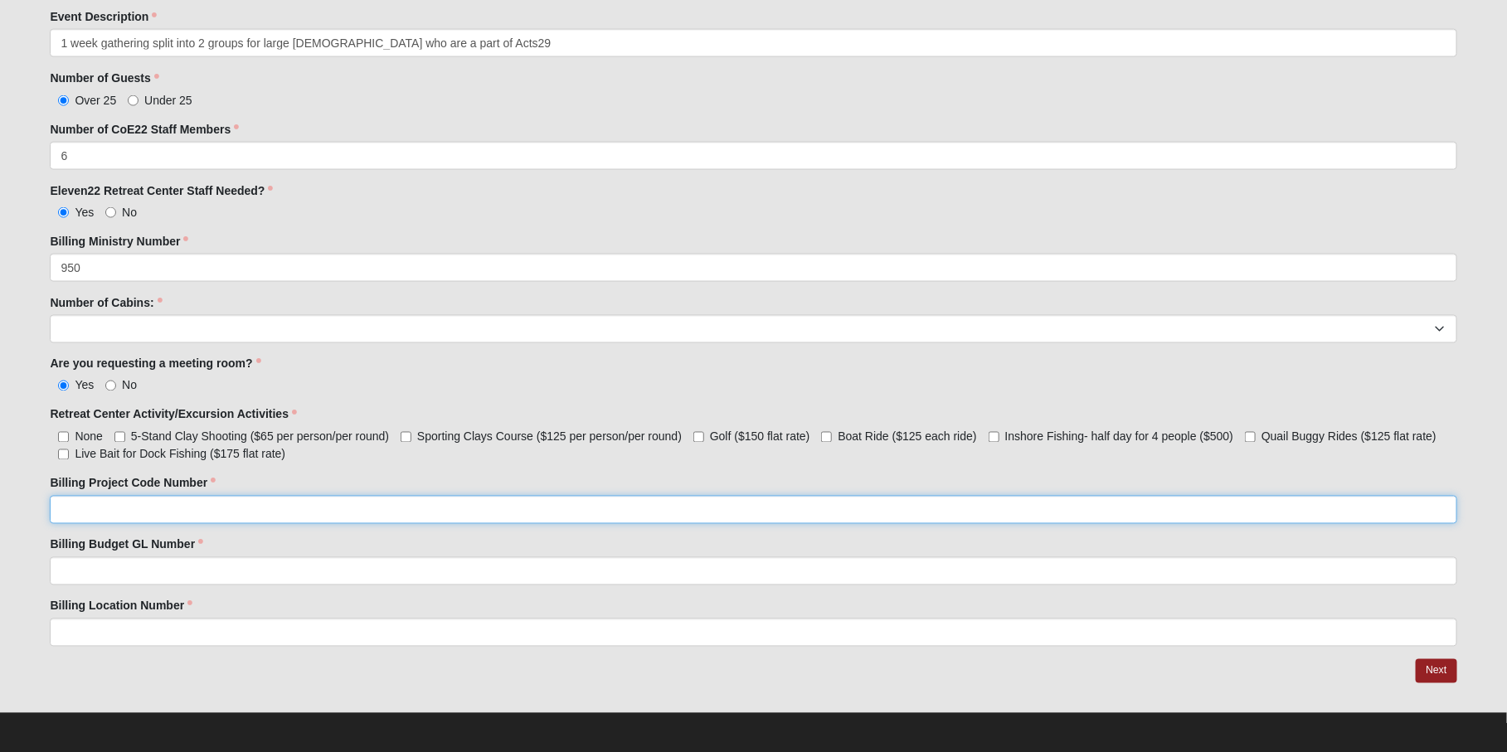
click at [90, 504] on input "Billing Project Code Number" at bounding box center [753, 510] width 1406 height 28
paste input "/9701/80001/98"
drag, startPoint x: 94, startPoint y: 506, endPoint x: 214, endPoint y: 507, distance: 120.2
click at [214, 507] on input "/9701/80001/98" at bounding box center [753, 510] width 1406 height 28
type input "/9701/80001/98"
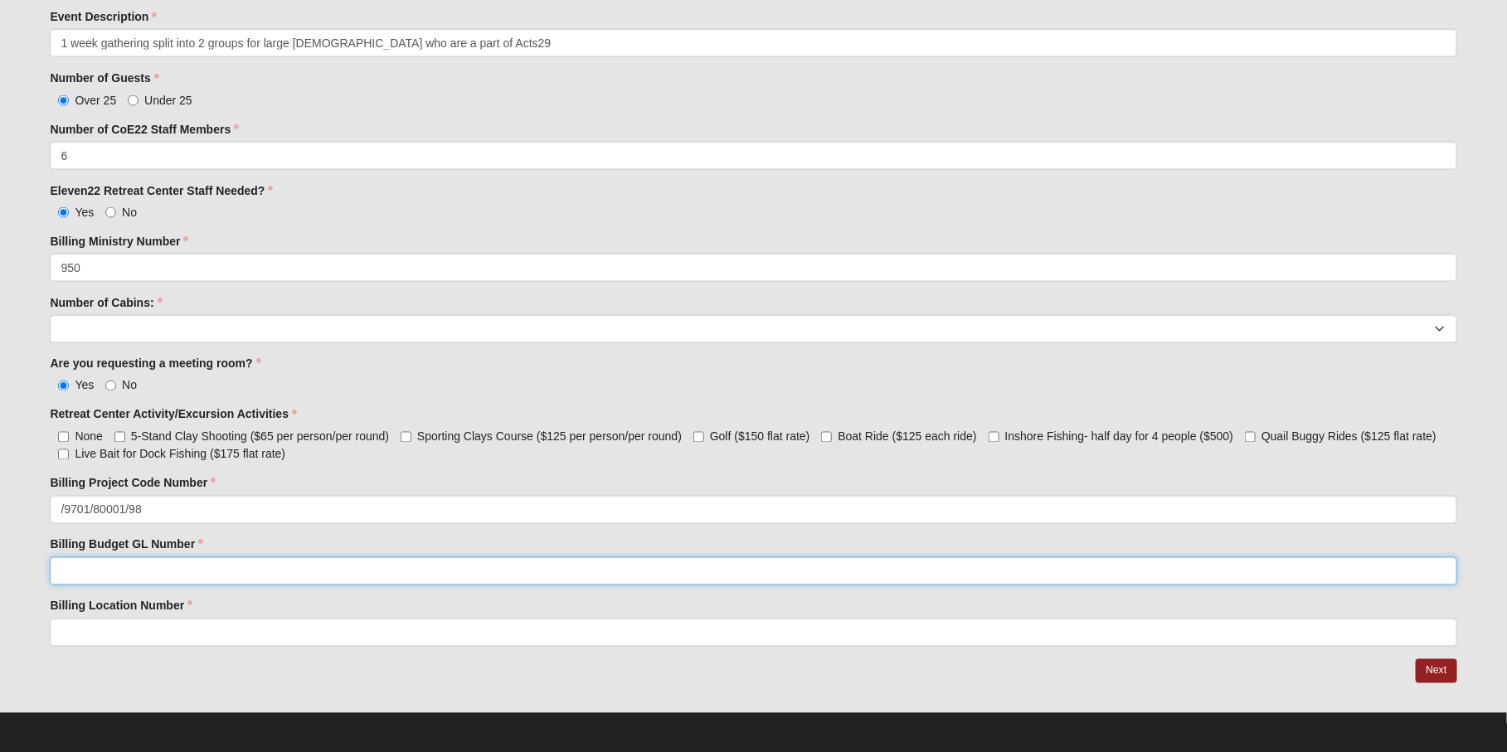
click at [169, 569] on input "Billing Budget GL Number" at bounding box center [753, 571] width 1406 height 28
paste input "80001/98"
type input "80001/98"
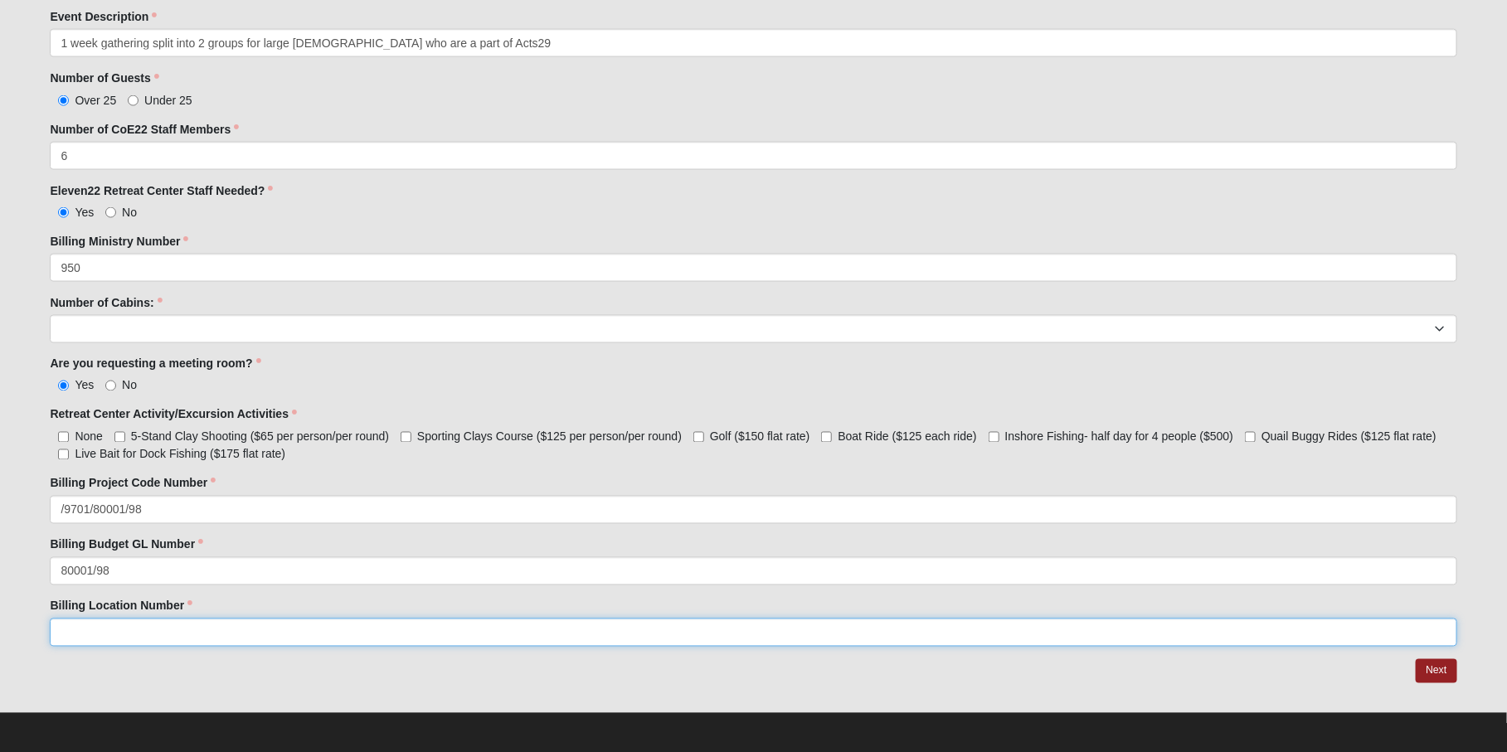
click at [110, 628] on input "Billing Location Number" at bounding box center [753, 633] width 1406 height 28
paste input "80001/98"
drag, startPoint x: 95, startPoint y: 628, endPoint x: 29, endPoint y: 630, distance: 65.6
type input "98"
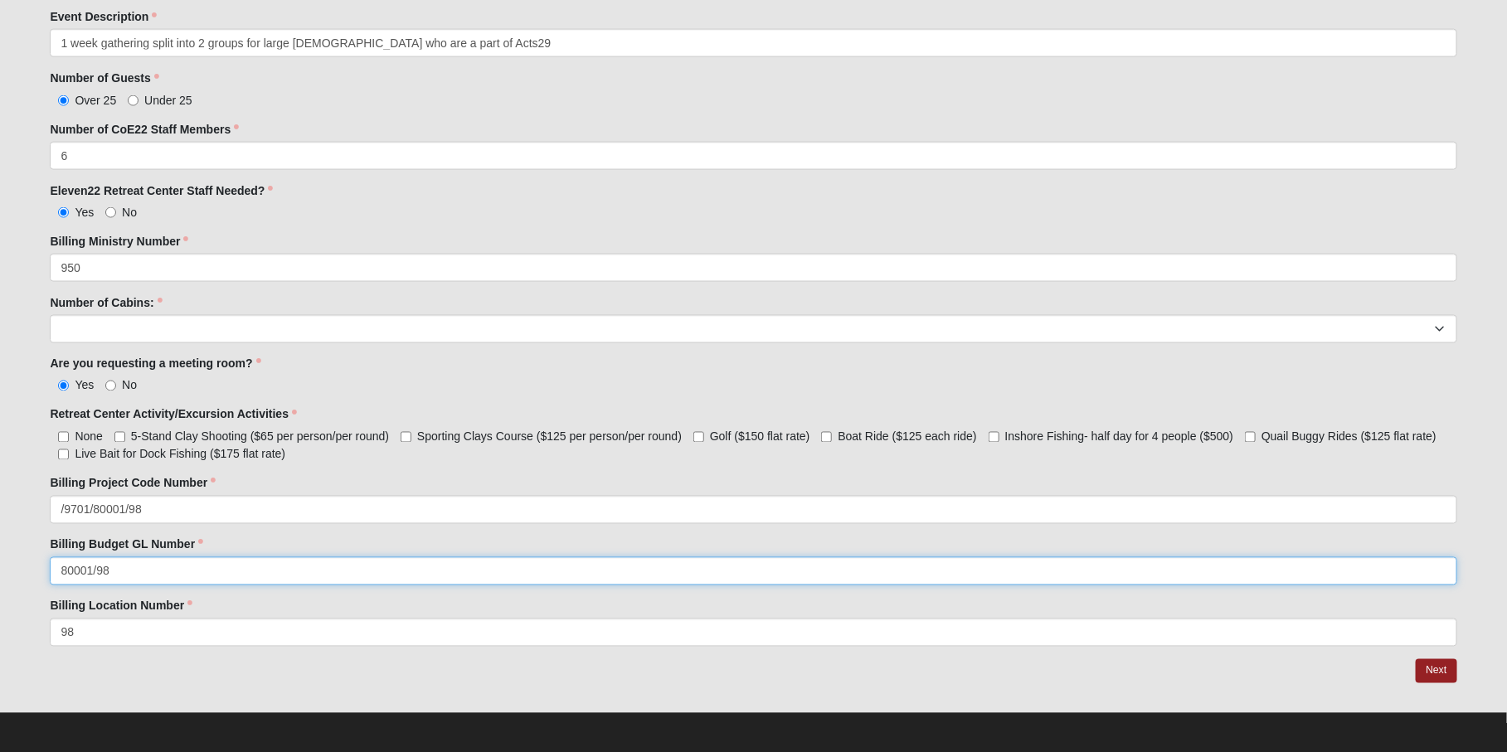
drag, startPoint x: 108, startPoint y: 571, endPoint x: 95, endPoint y: 570, distance: 12.5
click at [95, 570] on input "80001/98" at bounding box center [753, 571] width 1406 height 28
type input "80001"
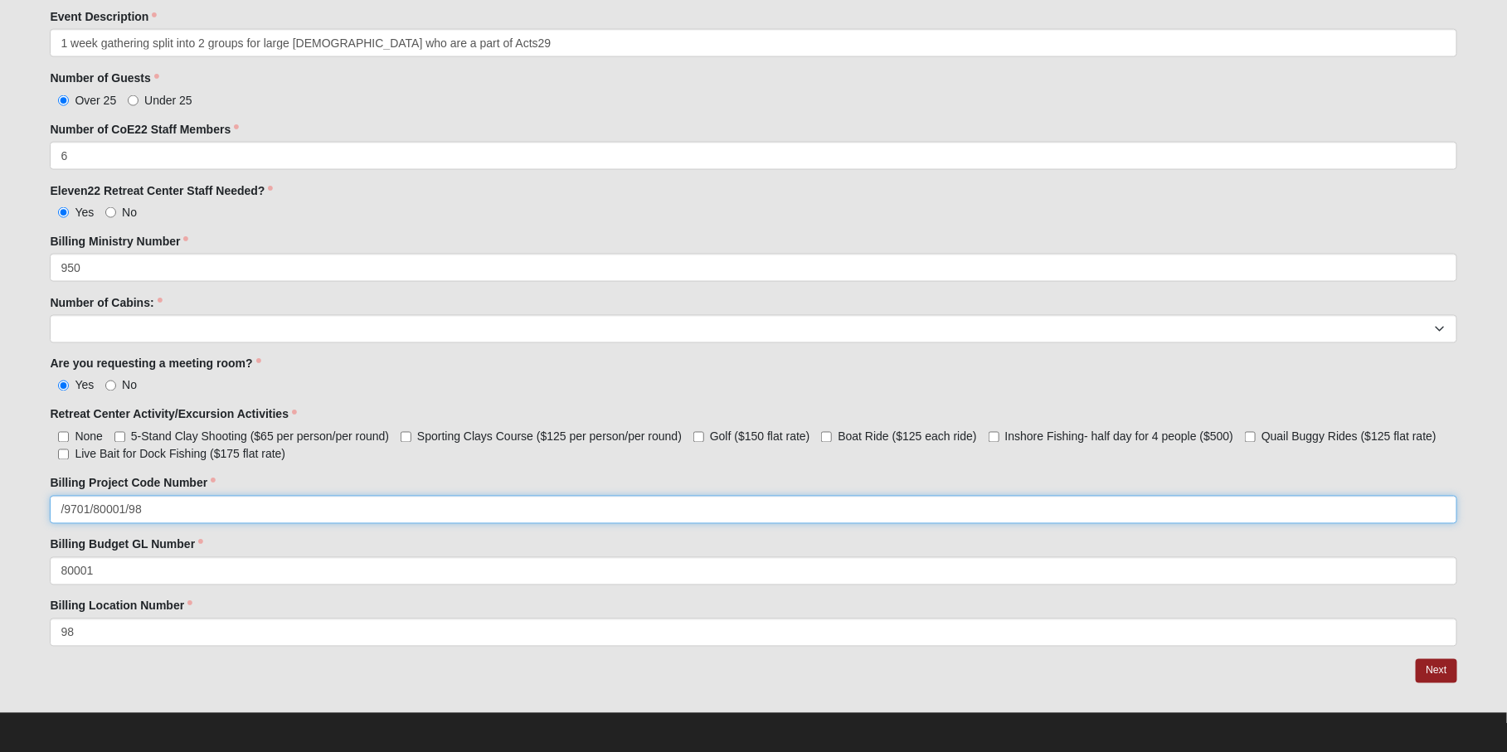
drag, startPoint x: 144, startPoint y: 508, endPoint x: 90, endPoint y: 504, distance: 54.1
click at [90, 504] on input "/9701/80001/98" at bounding box center [753, 510] width 1406 height 28
click at [63, 505] on input "/9701" at bounding box center [753, 510] width 1406 height 28
type input "9701"
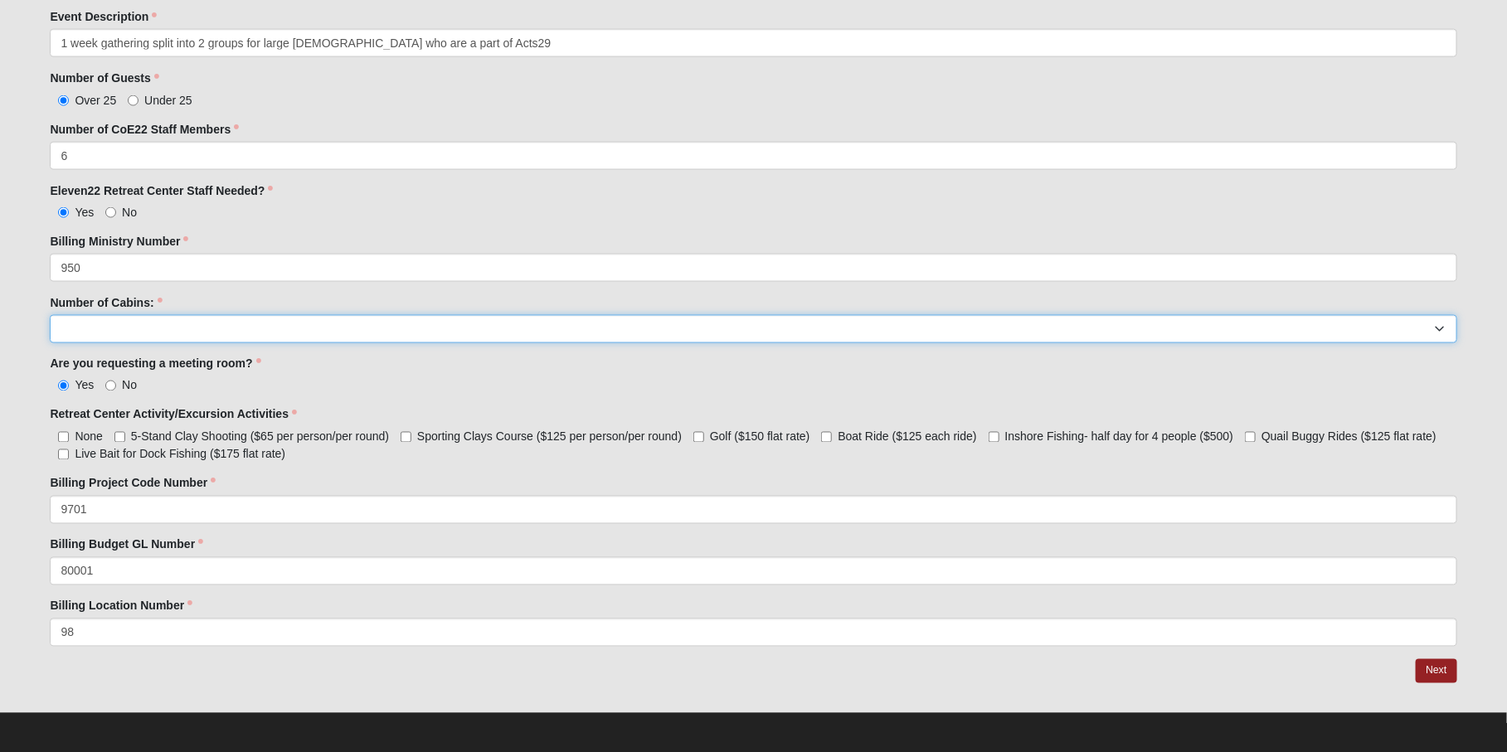
click at [115, 327] on select "1 2 3 4 5 6 7 8" at bounding box center [753, 329] width 1406 height 28
select select "8"
click at [50, 315] on select "1 2 3 4 5 6 7 8" at bounding box center [753, 329] width 1406 height 28
click at [1444, 669] on link "Next" at bounding box center [1435, 671] width 41 height 24
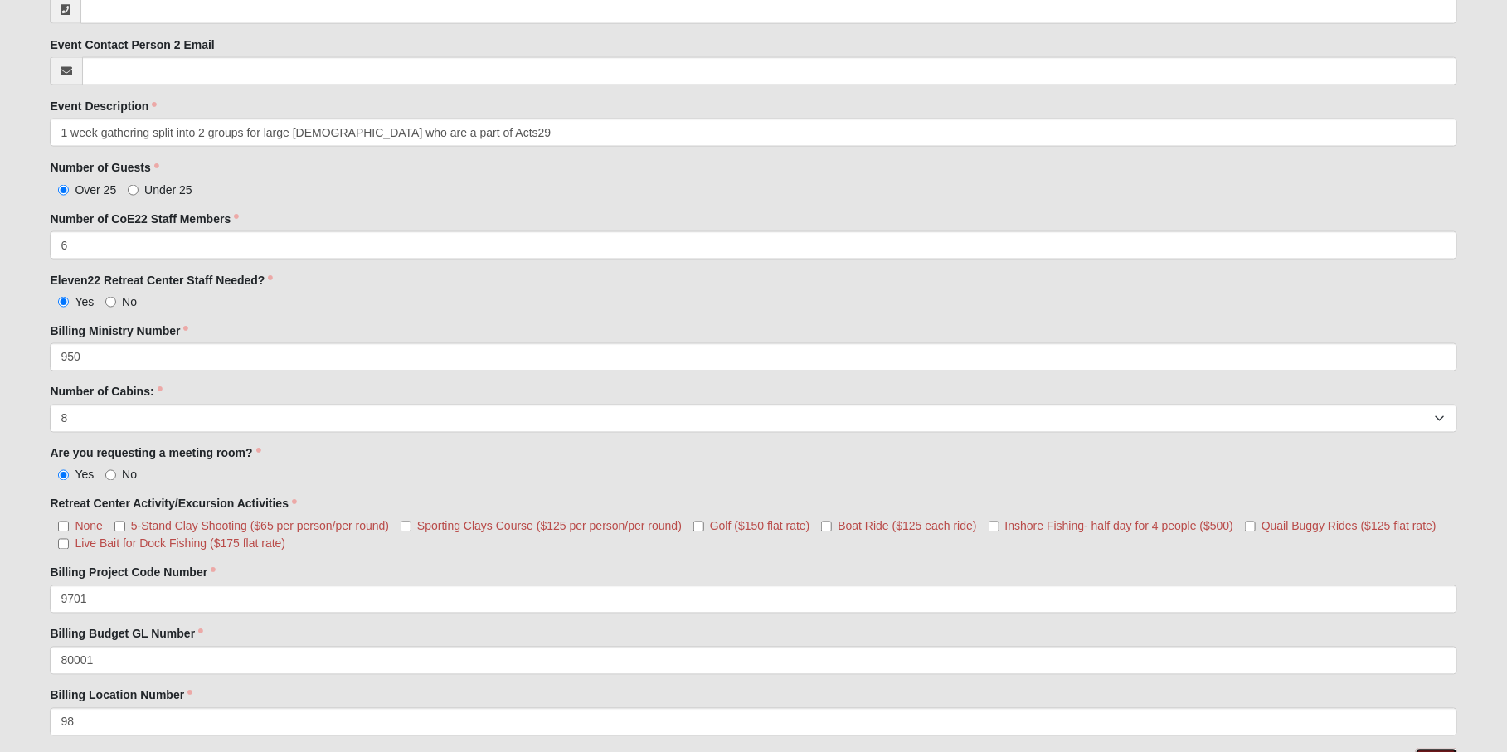
scroll to position [1238, 0]
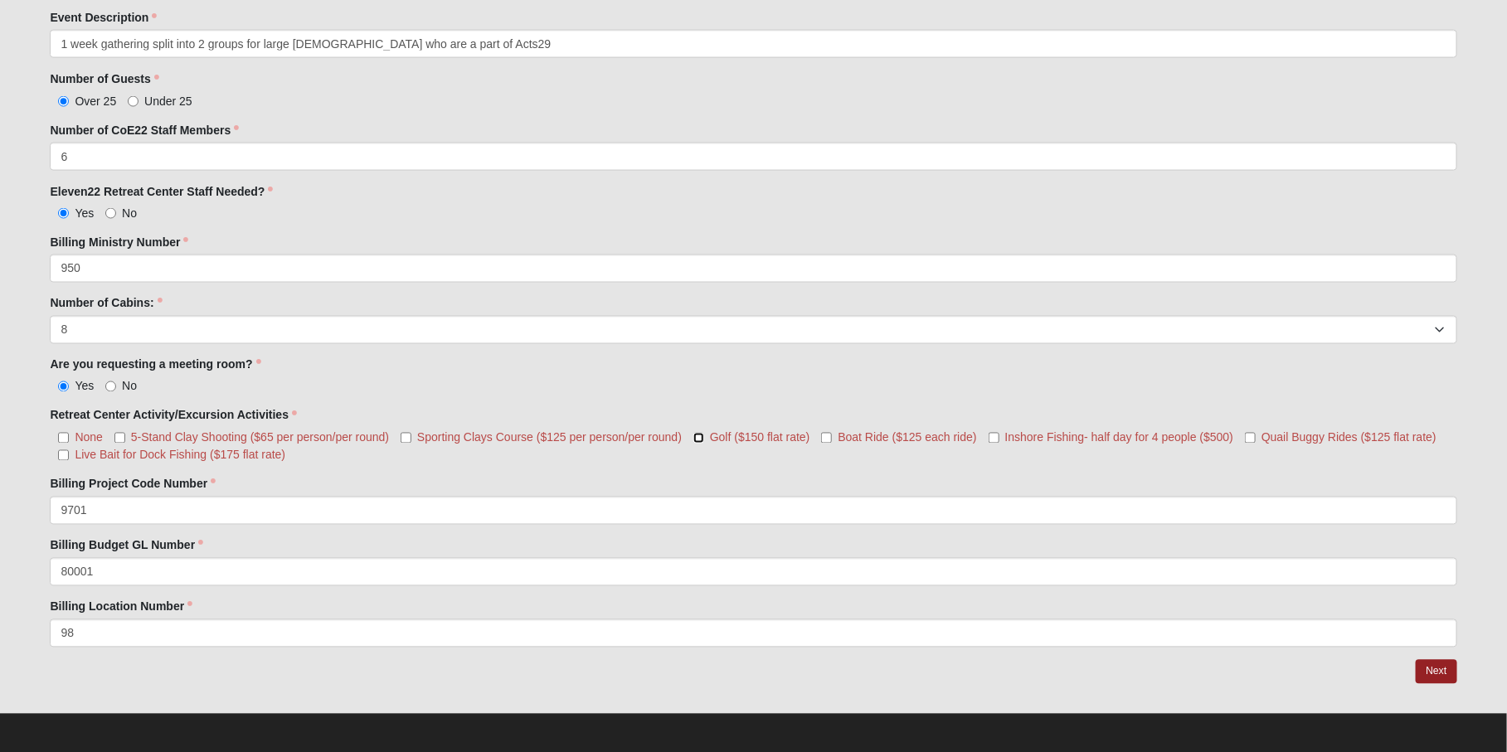
click at [698, 434] on input "Golf ($150 flat rate)" at bounding box center [698, 438] width 11 height 11
checkbox input "true"
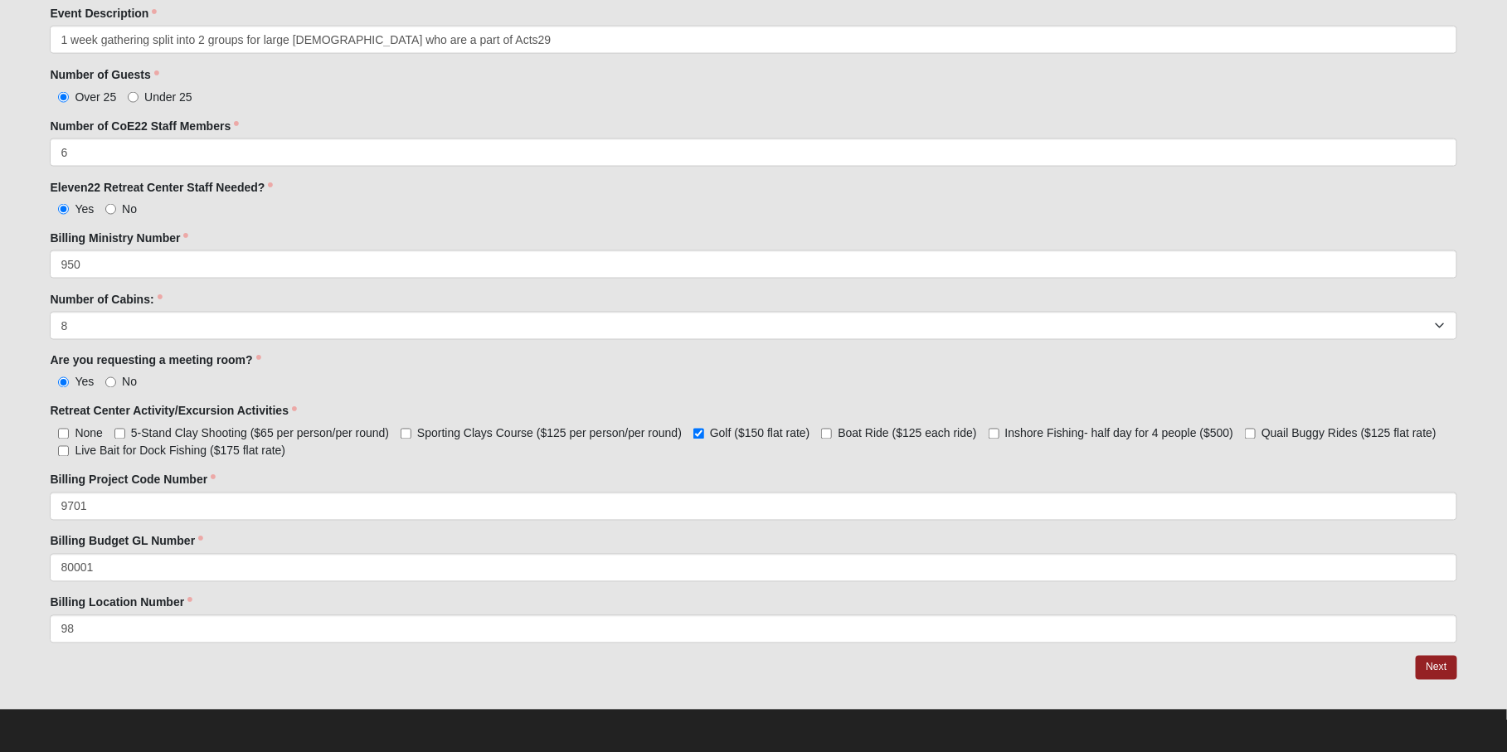
scroll to position [1173, 0]
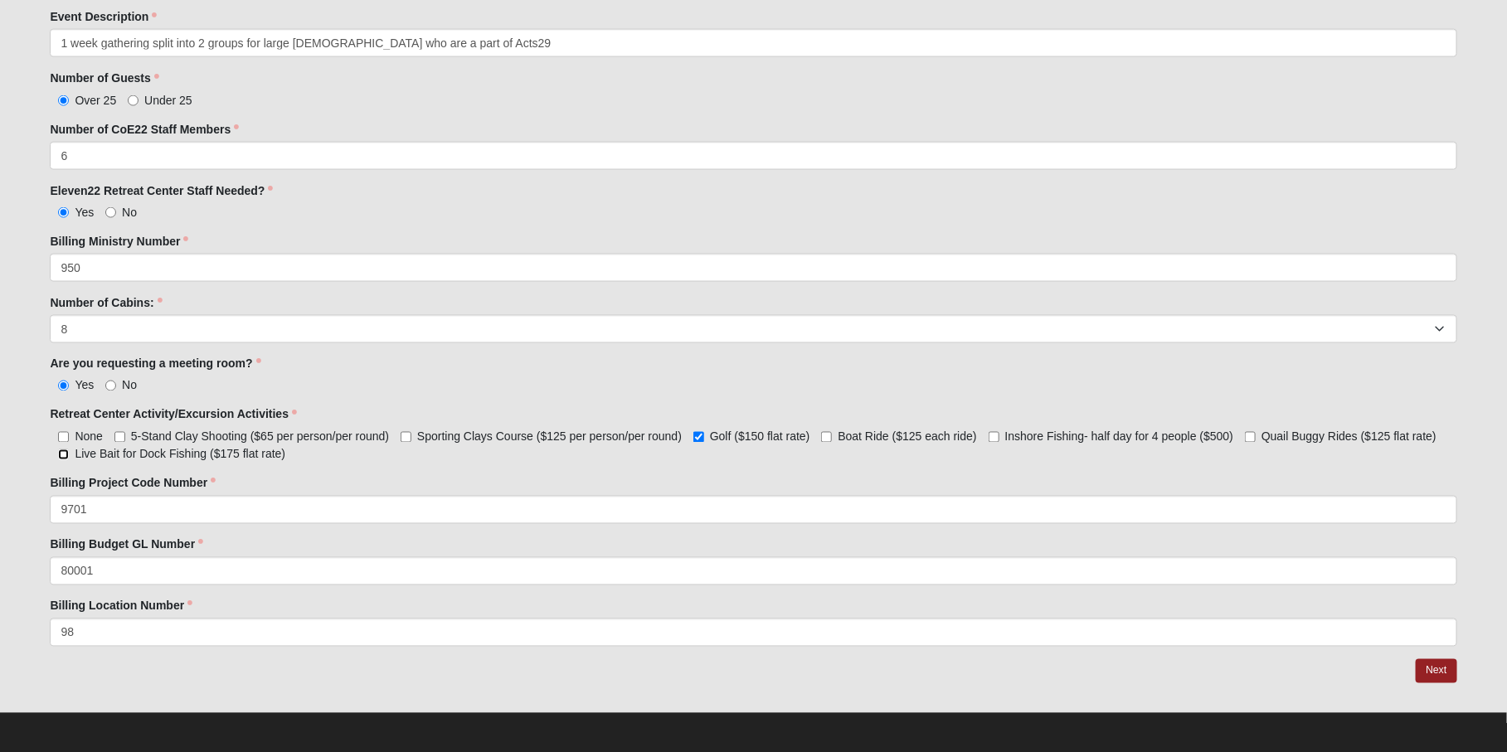
click at [61, 452] on input "Live Bait for Dock Fishing ($175 flat rate)" at bounding box center [63, 454] width 11 height 11
checkbox input "true"
click at [1434, 675] on link "Next" at bounding box center [1435, 671] width 41 height 24
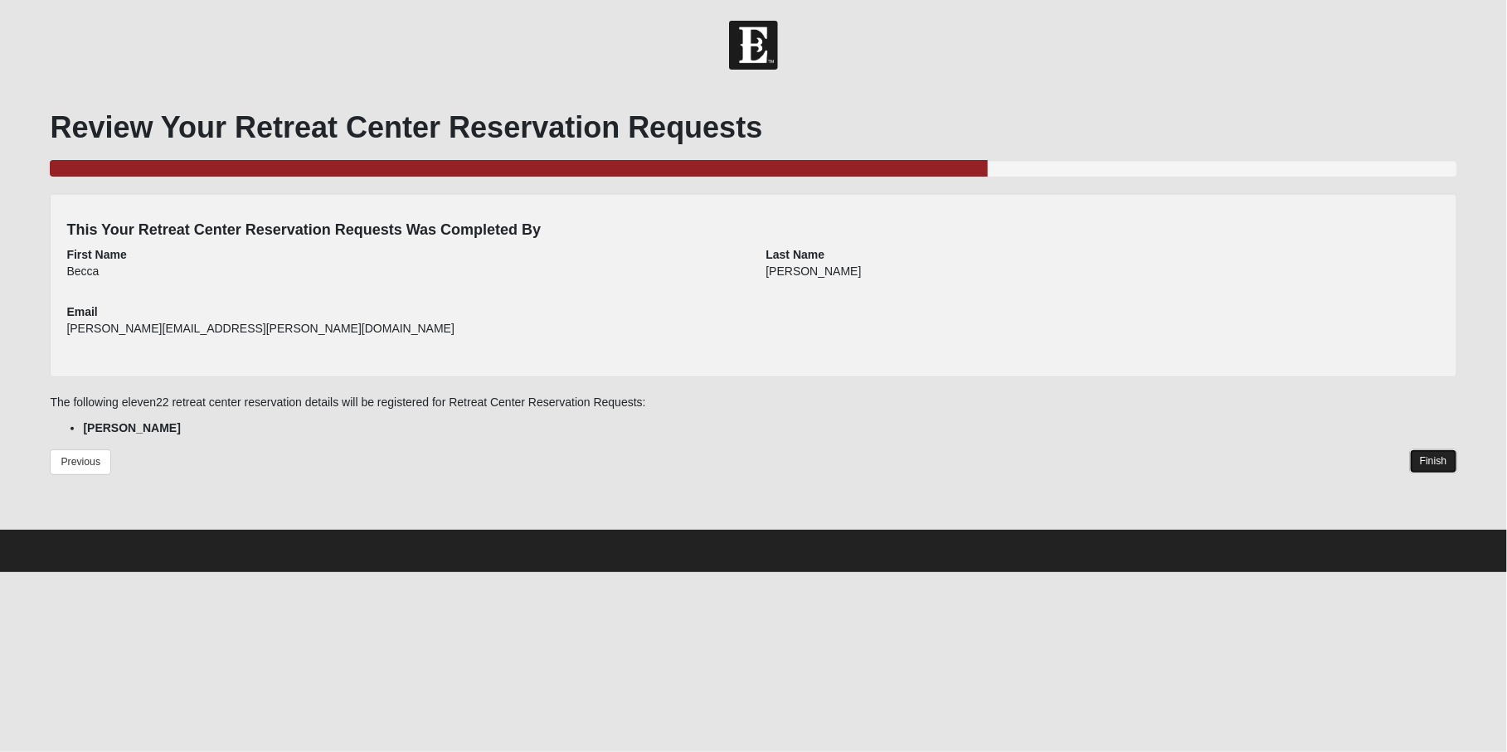
click at [1422, 461] on link "Finish" at bounding box center [1433, 461] width 47 height 24
